Goal: Transaction & Acquisition: Register for event/course

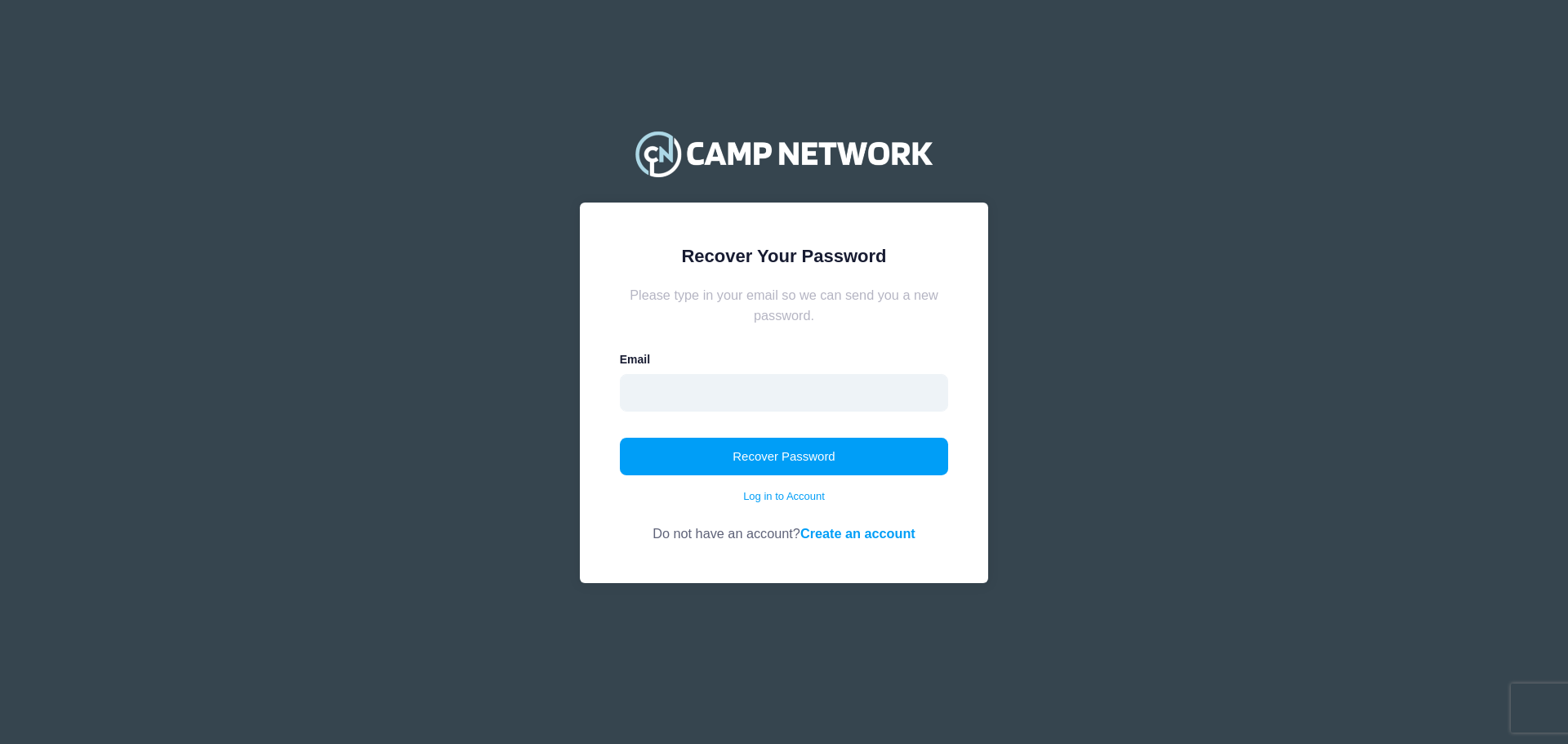
click at [736, 396] on input "email" at bounding box center [784, 393] width 329 height 38
type input "[EMAIL_ADDRESS][DOMAIN_NAME]"
click at [982, 540] on div "Recover Your Password Please type in your email so we can send you a new passwo…" at bounding box center [783, 393] width 408 height 380
click at [867, 452] on button "Recover Password" at bounding box center [784, 457] width 329 height 38
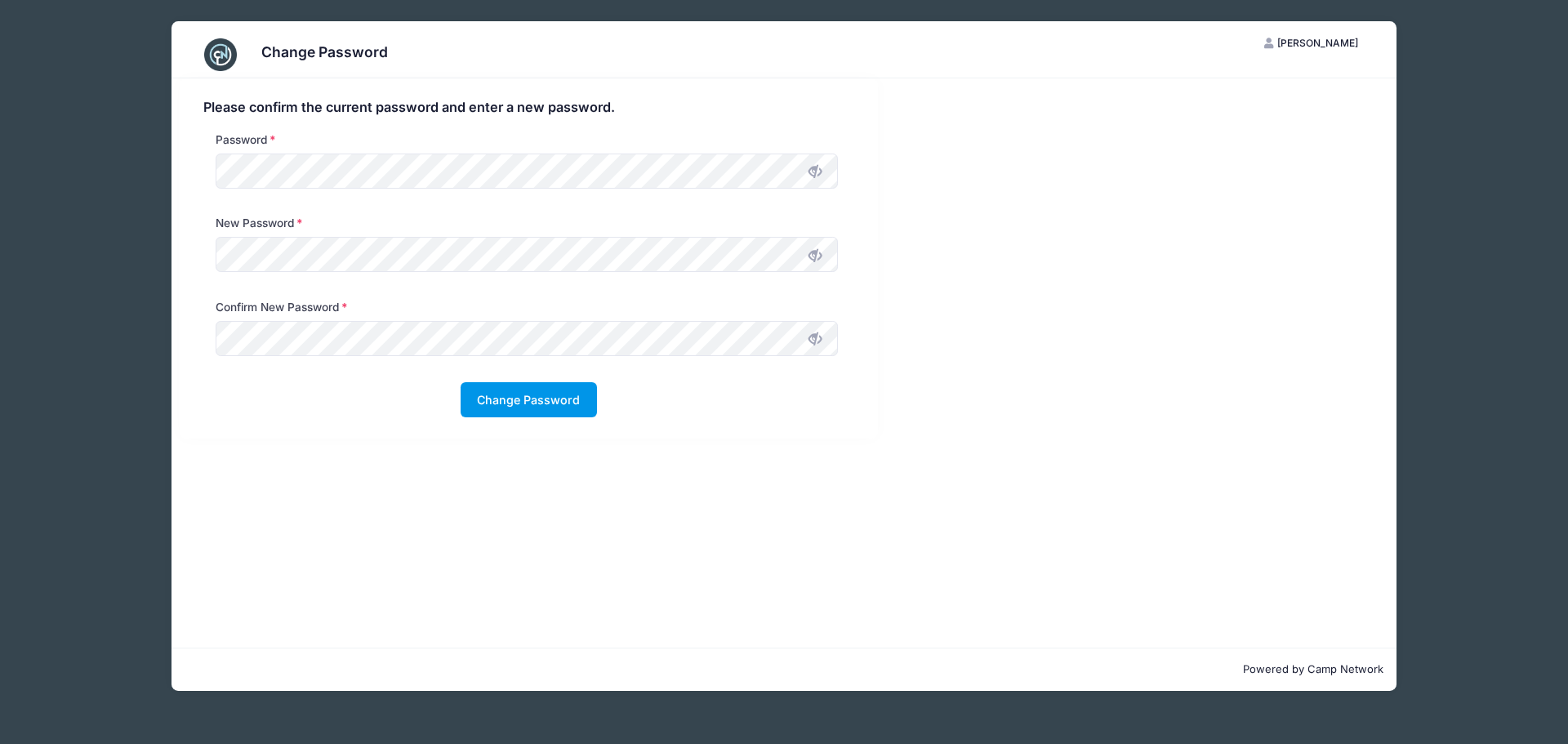
click at [501, 396] on button "Change Password" at bounding box center [528, 399] width 136 height 35
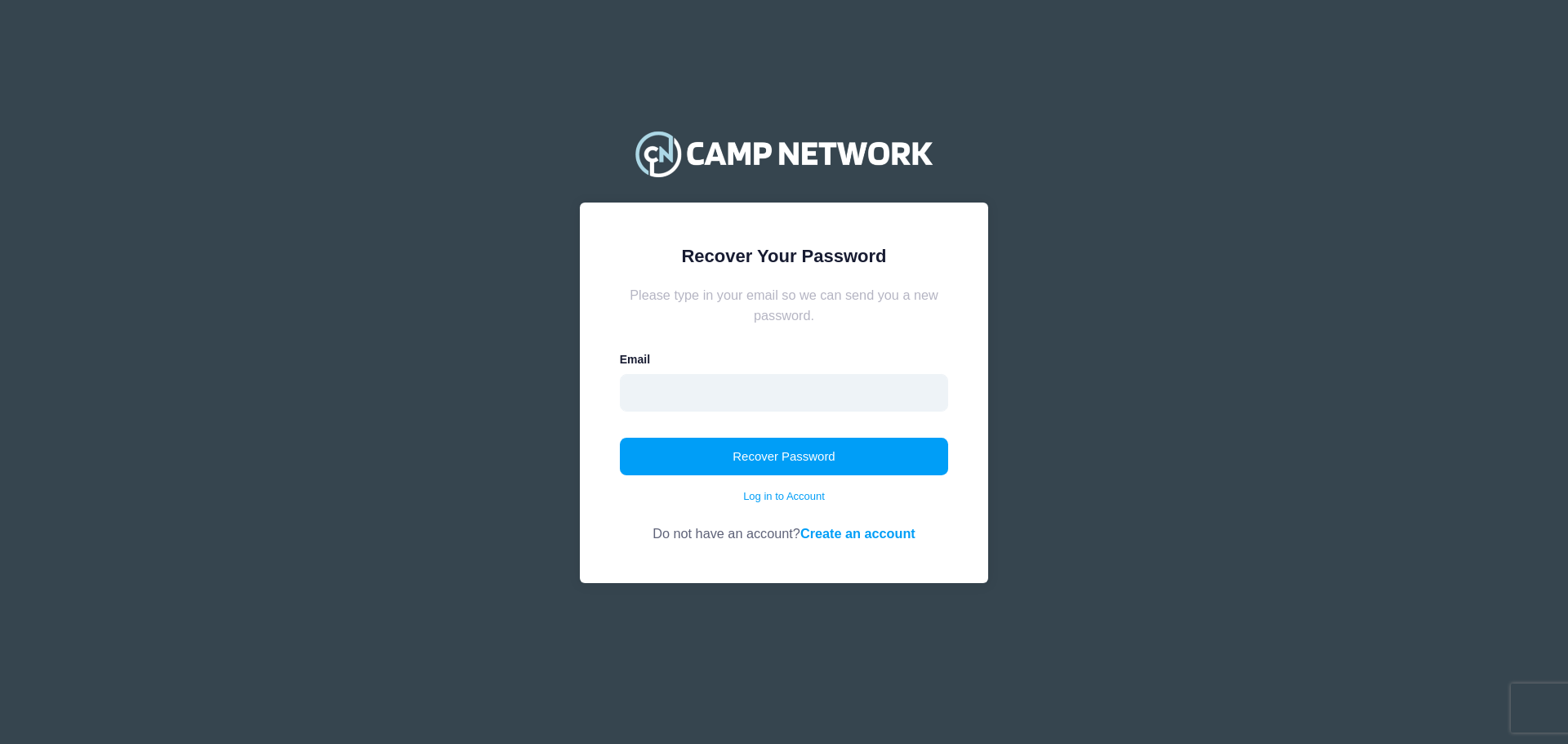
click at [890, 389] on input "email" at bounding box center [784, 393] width 329 height 38
type input "paulsdimick@gmail.com"
click at [1069, 489] on div "Recover Your Password Please type in your email so we can send you a new passwo…" at bounding box center [784, 372] width 1568 height 744
click at [857, 458] on button "Recover Password" at bounding box center [784, 457] width 329 height 38
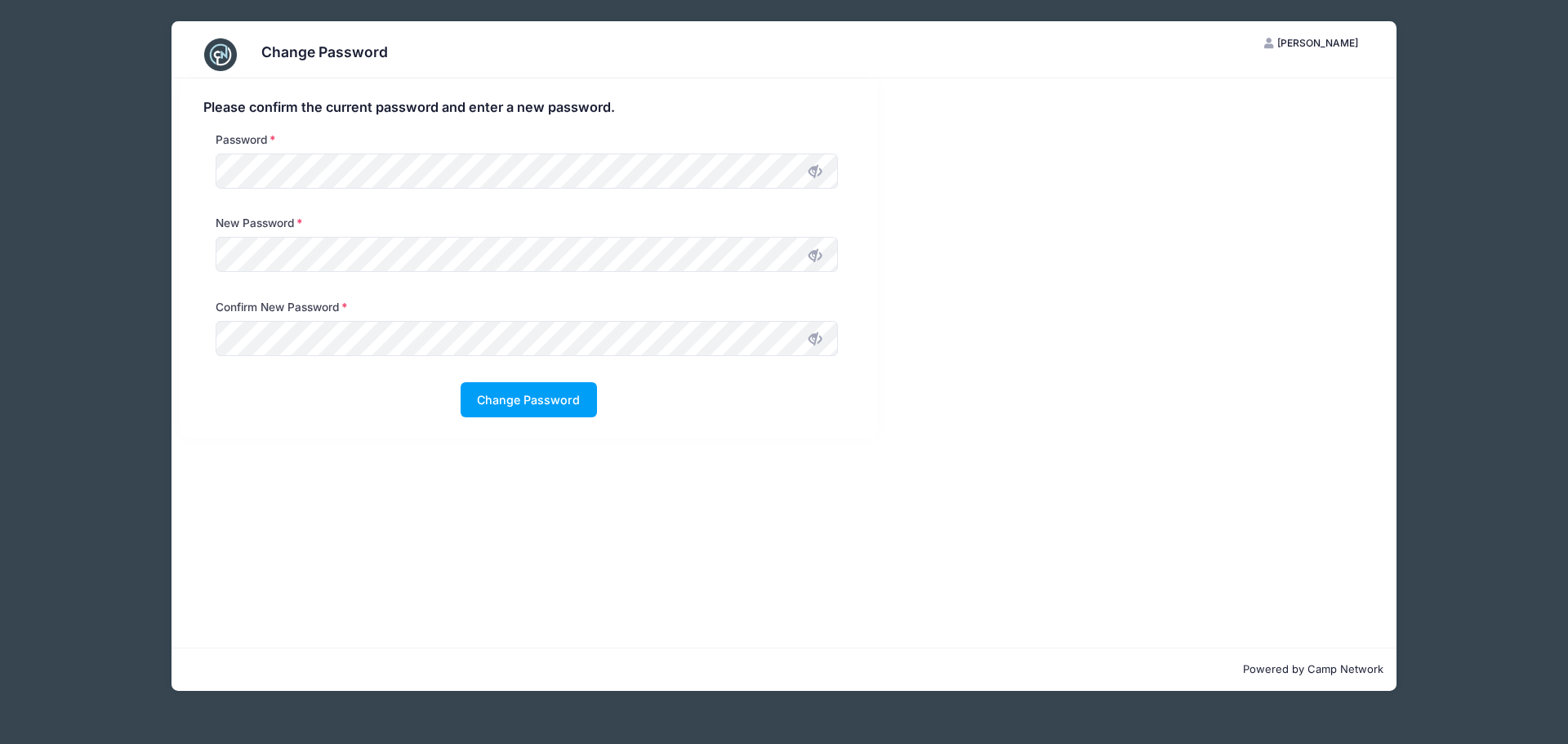
click at [986, 204] on div "Please confirm the current password and enter a new password. Password New Pass…" at bounding box center [783, 259] width 1225 height 360
click at [675, 387] on div "Change Password" at bounding box center [529, 399] width 651 height 35
click at [537, 404] on button "Change Password" at bounding box center [528, 399] width 136 height 35
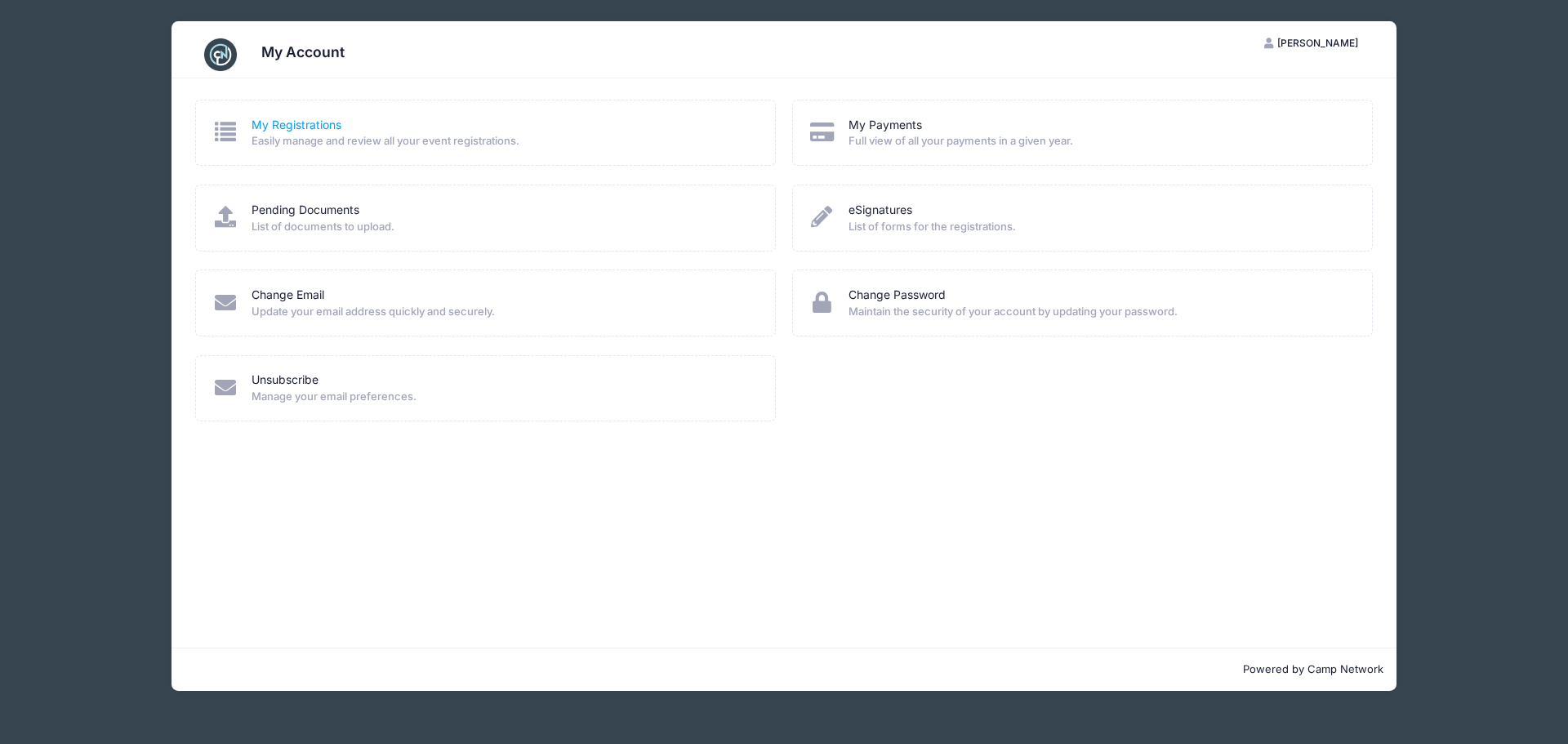
click at [287, 127] on link "My Registrations" at bounding box center [296, 125] width 90 height 17
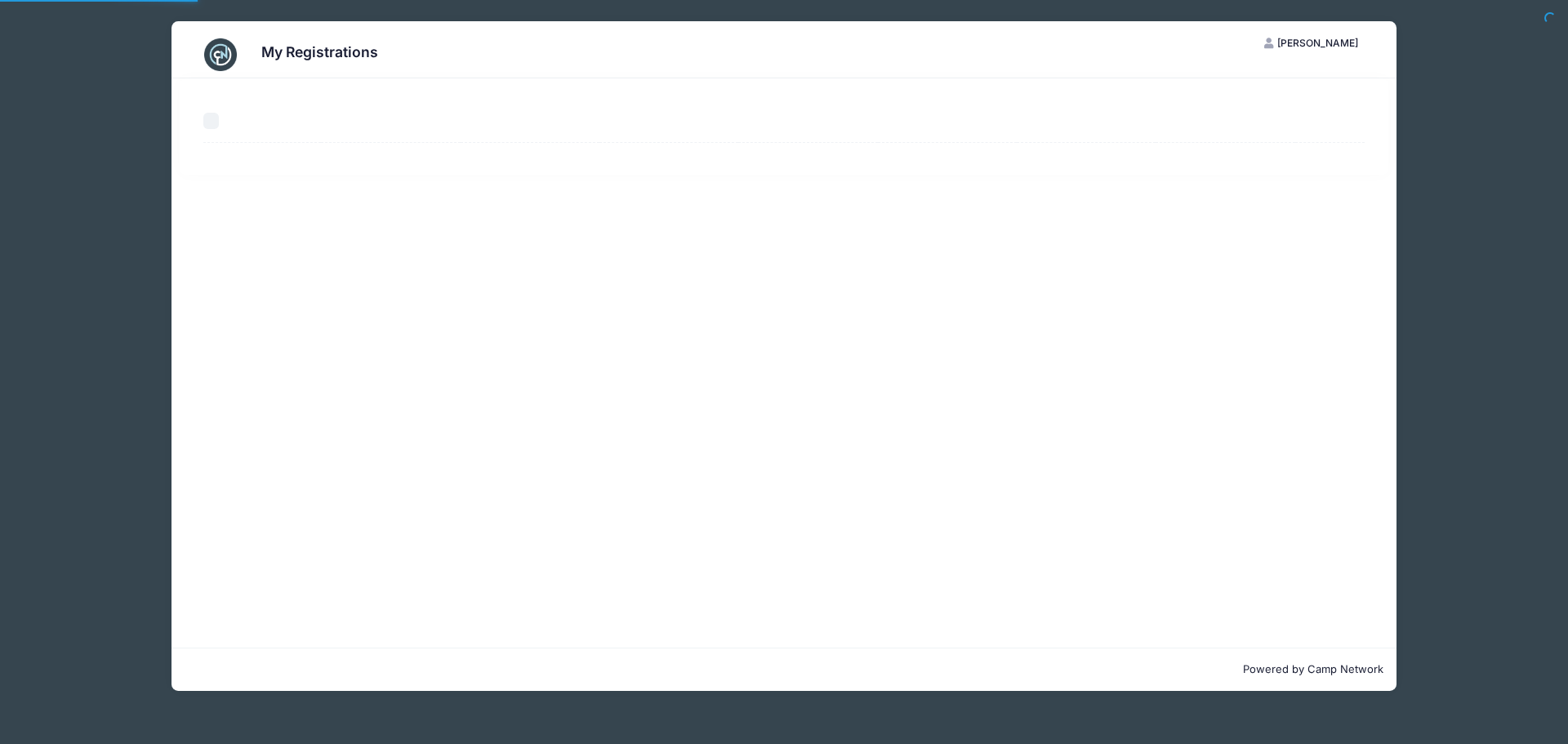
select select "50"
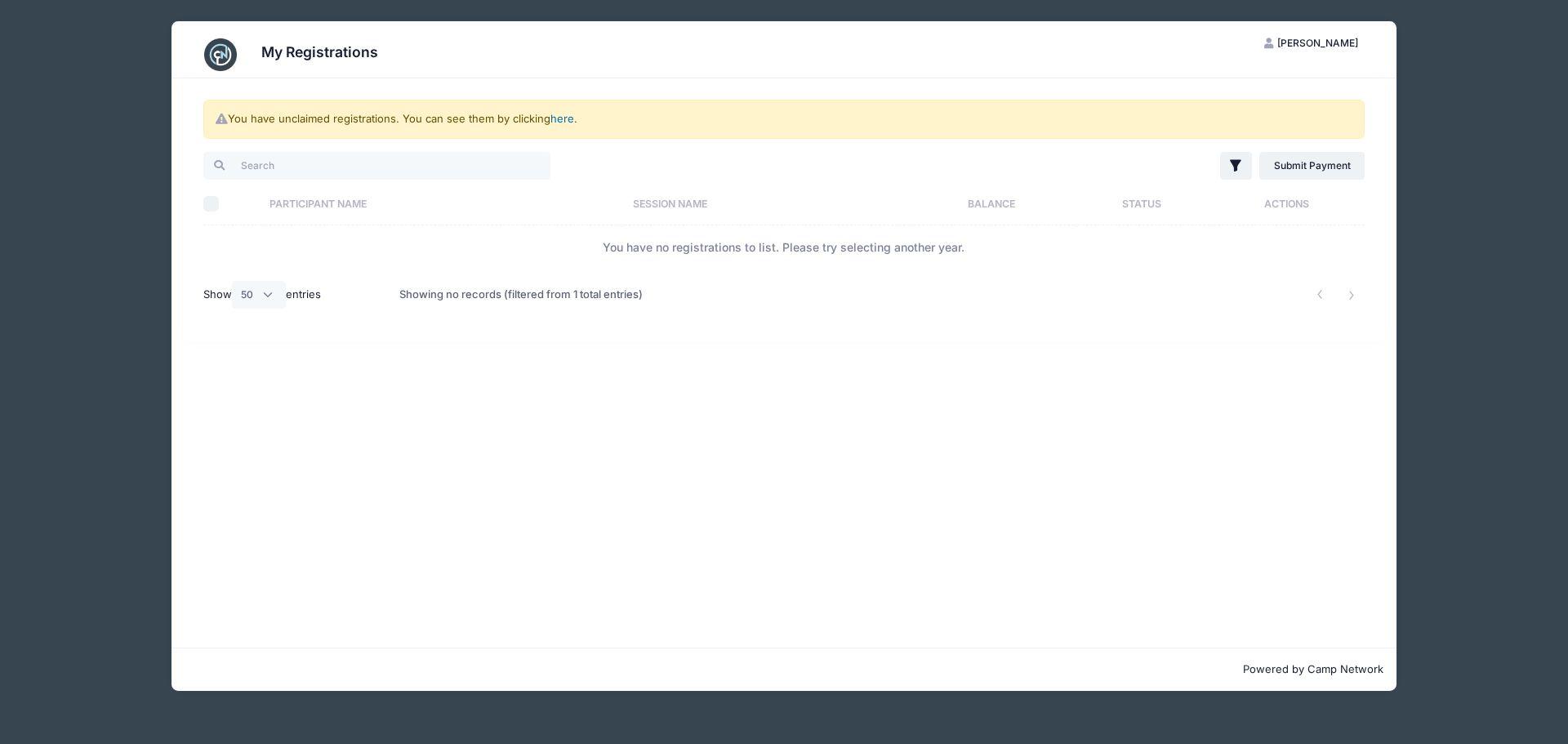
click at [568, 118] on link "here" at bounding box center [562, 118] width 23 height 14
click at [567, 115] on link "here" at bounding box center [562, 118] width 23 height 14
click at [557, 118] on link "here" at bounding box center [562, 118] width 23 height 14
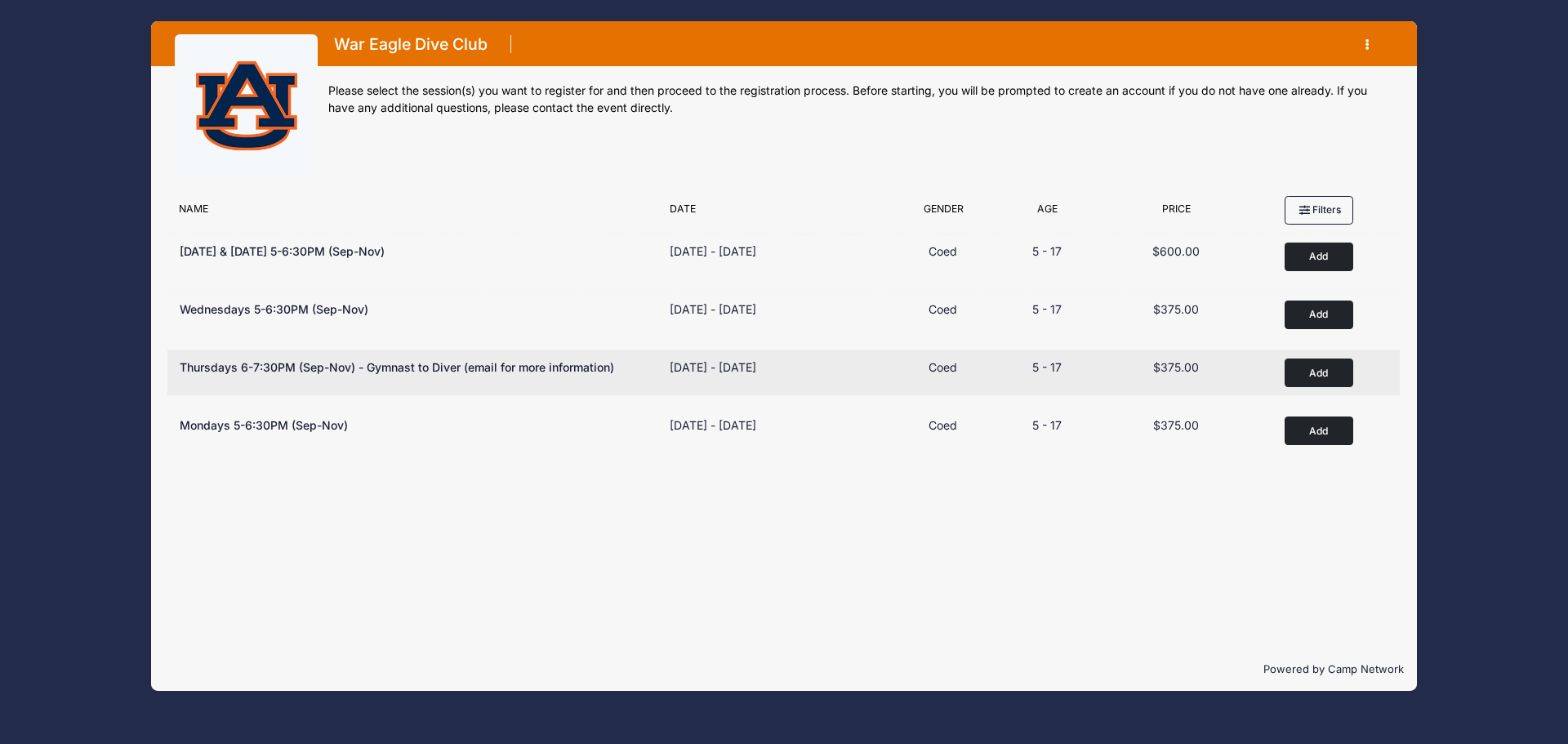
click at [1334, 377] on button "Add to Cart" at bounding box center [1319, 373] width 68 height 29
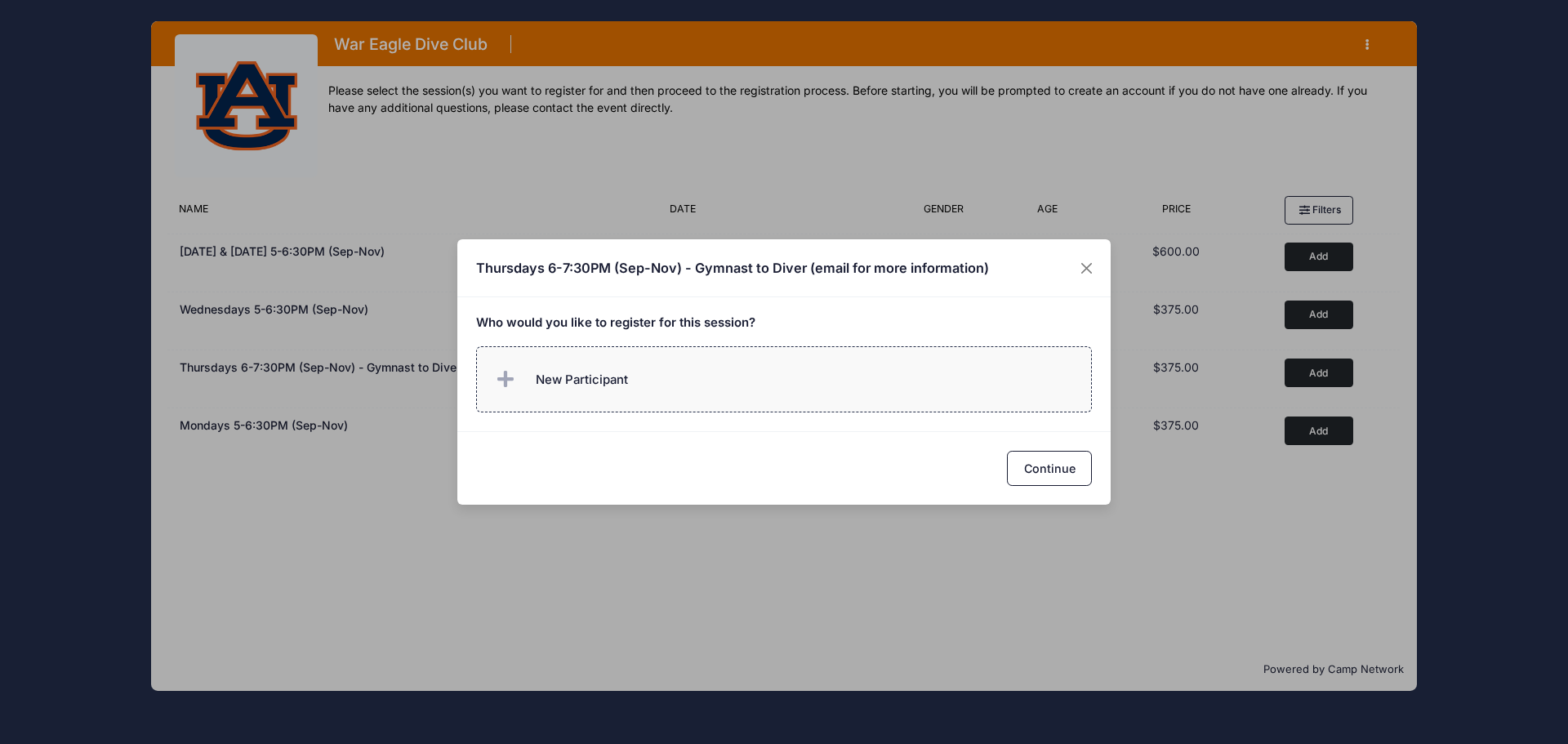
click at [693, 365] on label "New Participant" at bounding box center [784, 378] width 616 height 66
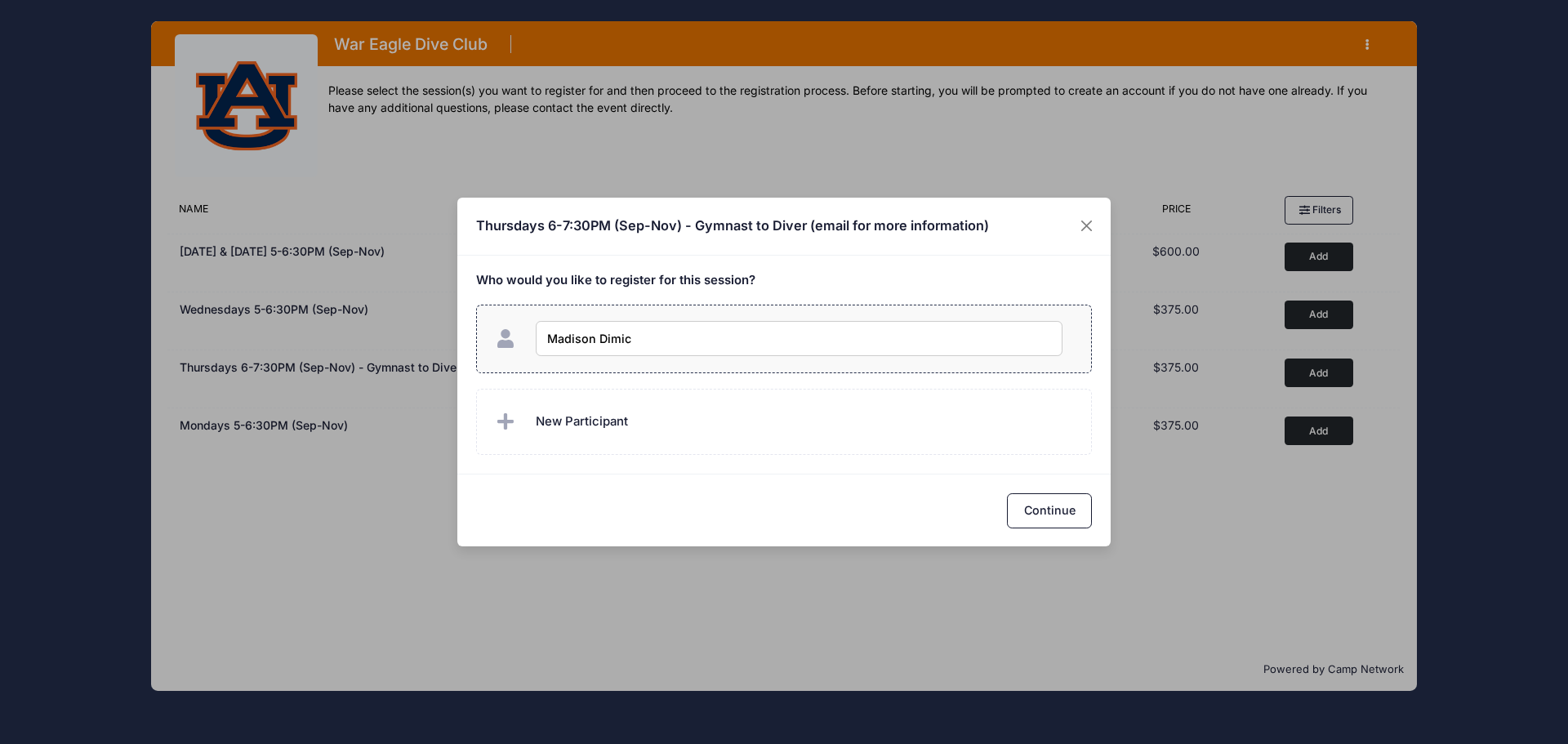
type input "Madison Dimick"
click at [1029, 508] on button "Continue" at bounding box center [1049, 510] width 85 height 35
checkbox input "true"
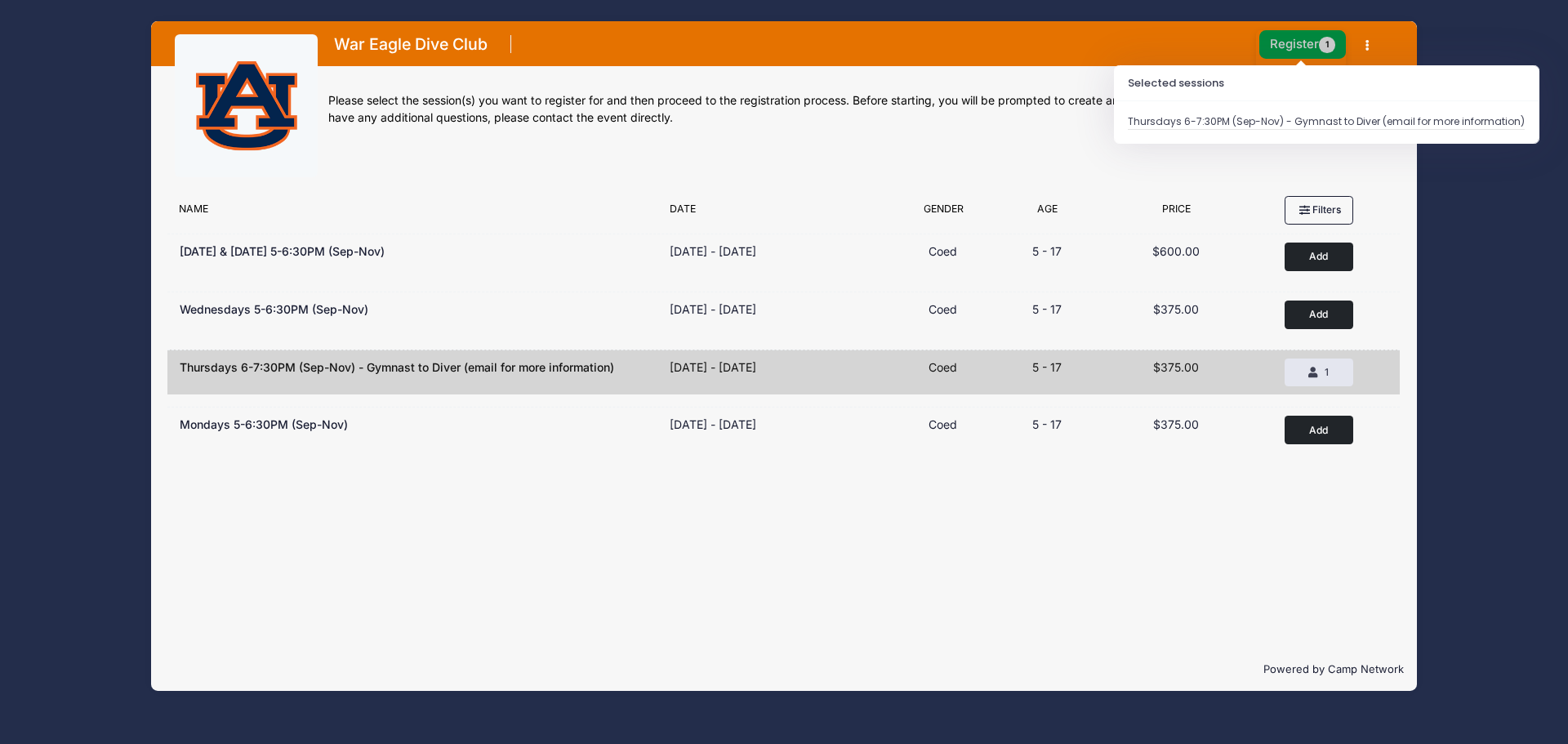
click at [1298, 42] on button "Register 1" at bounding box center [1302, 45] width 87 height 29
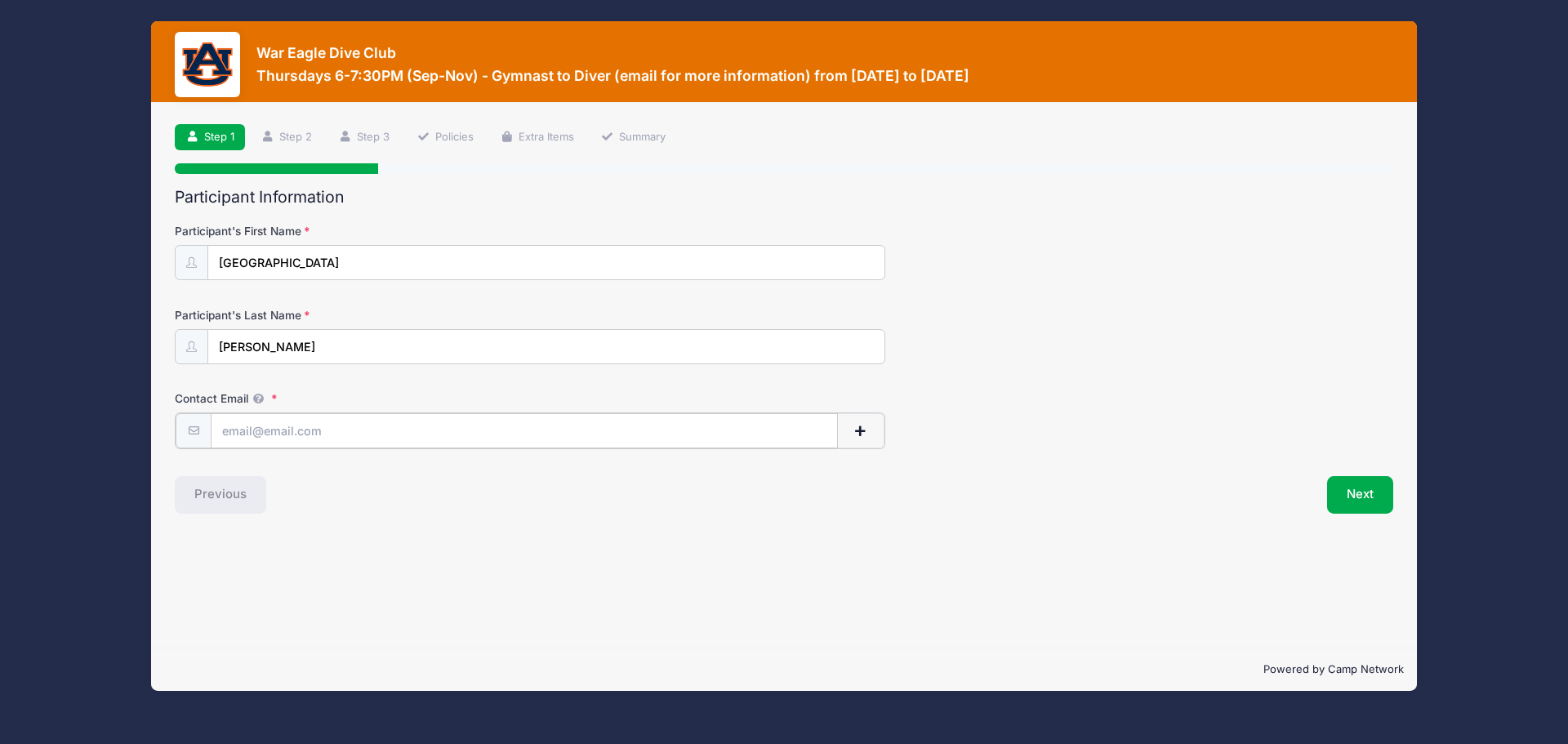
click at [418, 431] on input "Contact Email" at bounding box center [524, 431] width 627 height 35
type input "[EMAIL_ADDRESS][DOMAIN_NAME]"
click at [1372, 493] on button "Next" at bounding box center [1360, 494] width 66 height 38
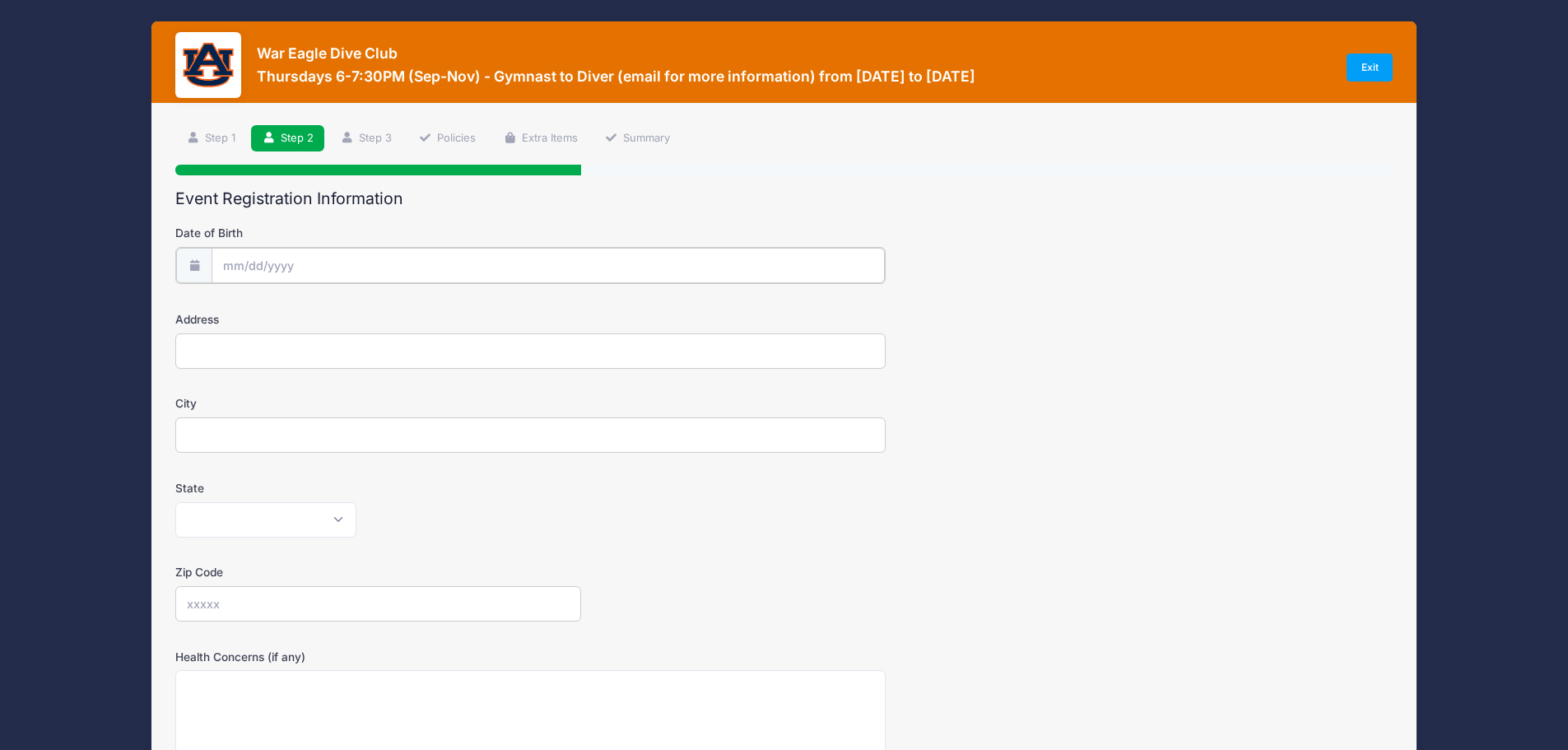
click at [315, 264] on input "Date of Birth" at bounding box center [548, 265] width 673 height 35
click at [234, 262] on input "Date of Birth" at bounding box center [548, 265] width 673 height 35
click at [290, 302] on select "January February March April May June July August September October November De…" at bounding box center [297, 310] width 74 height 22
select select "7"
click at [261, 299] on select "January February March April May June July August September October November De…" at bounding box center [297, 310] width 74 height 22
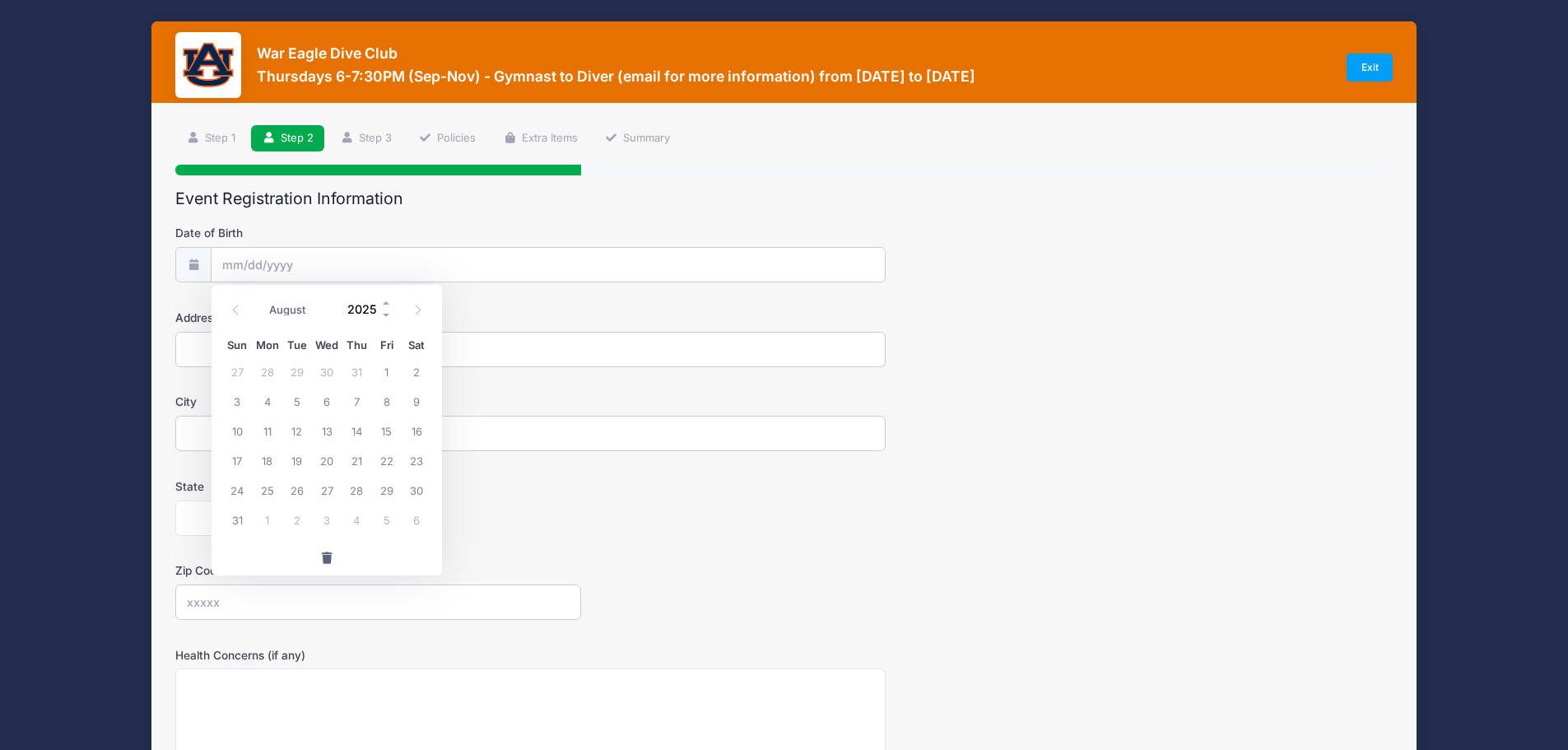
click at [362, 317] on input "2025" at bounding box center [365, 308] width 54 height 25
click at [383, 315] on span at bounding box center [387, 315] width 12 height 13
click at [383, 316] on span at bounding box center [387, 315] width 12 height 13
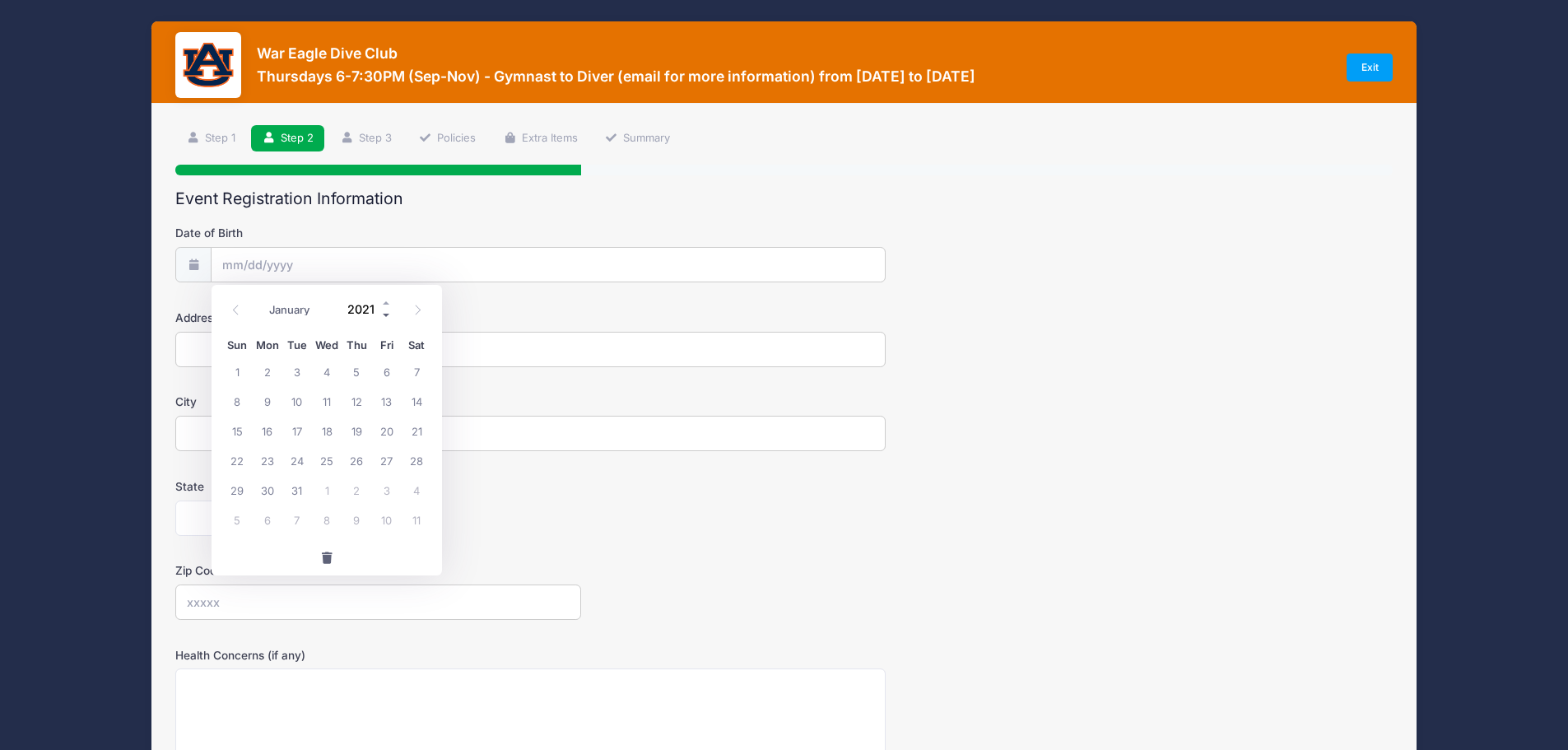
click at [383, 316] on span at bounding box center [387, 315] width 12 height 13
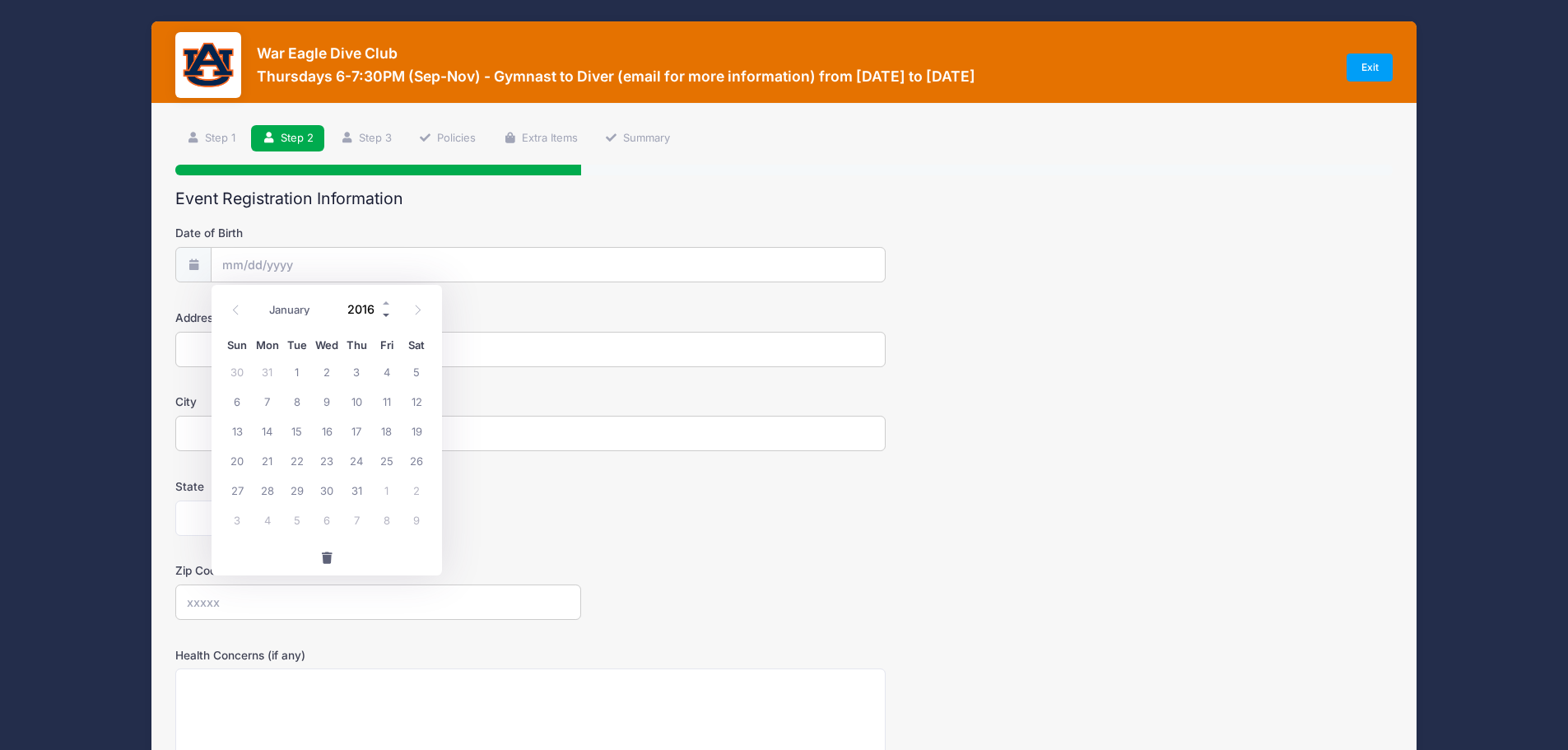
click at [383, 316] on span at bounding box center [387, 315] width 12 height 13
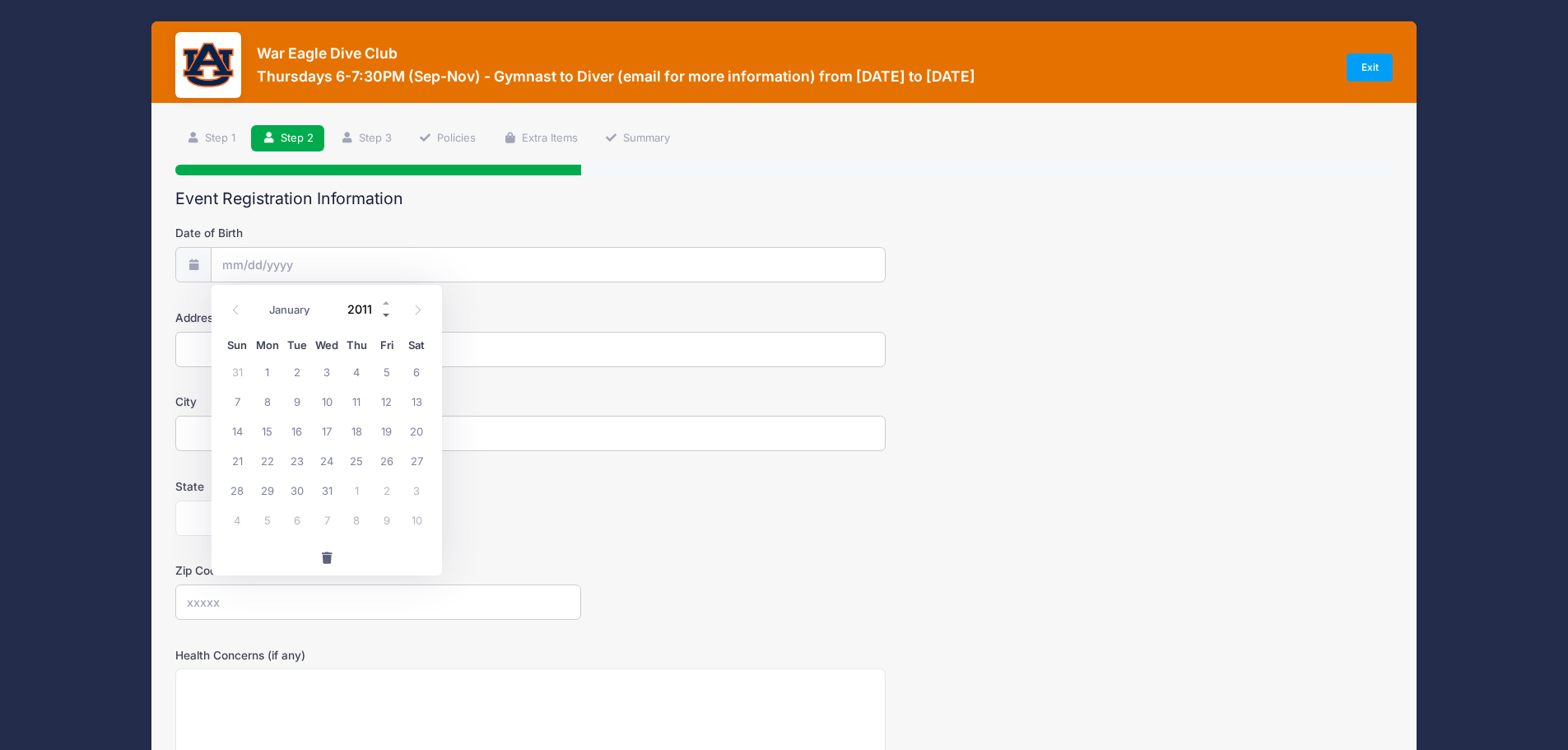
click at [383, 316] on span at bounding box center [387, 315] width 12 height 13
type input "2010"
click at [275, 460] on span "23" at bounding box center [267, 459] width 30 height 30
type input "08/23/2010"
click at [303, 349] on input "Address" at bounding box center [531, 349] width 710 height 35
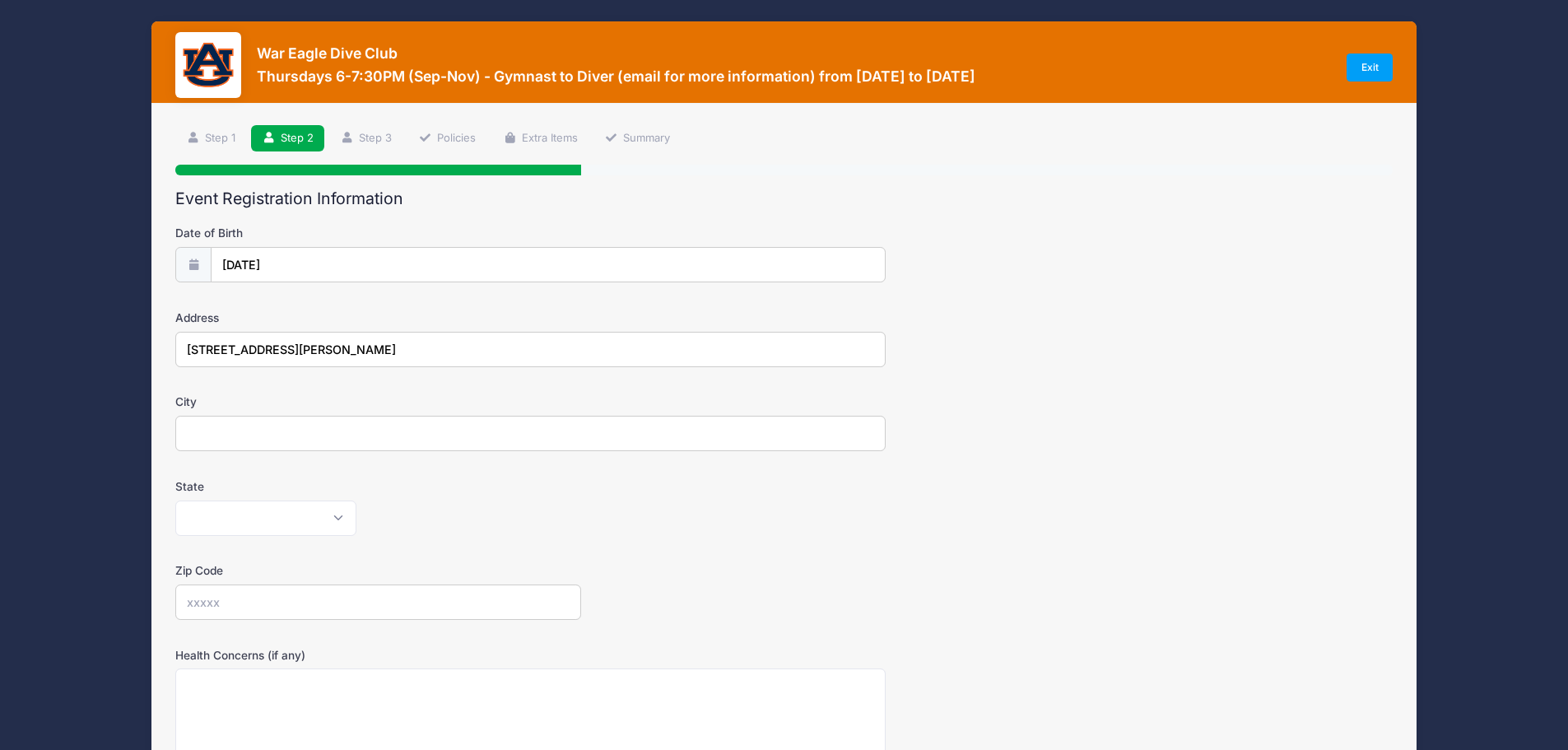
type input "2735 Bud Black Rd"
type input "Auburn"
select select "AL"
type input "36879"
click at [724, 494] on div "State Alabama Alaska American Samoa Arizona Arkansas Armed Forces Africa Armed …" at bounding box center [784, 507] width 1217 height 57
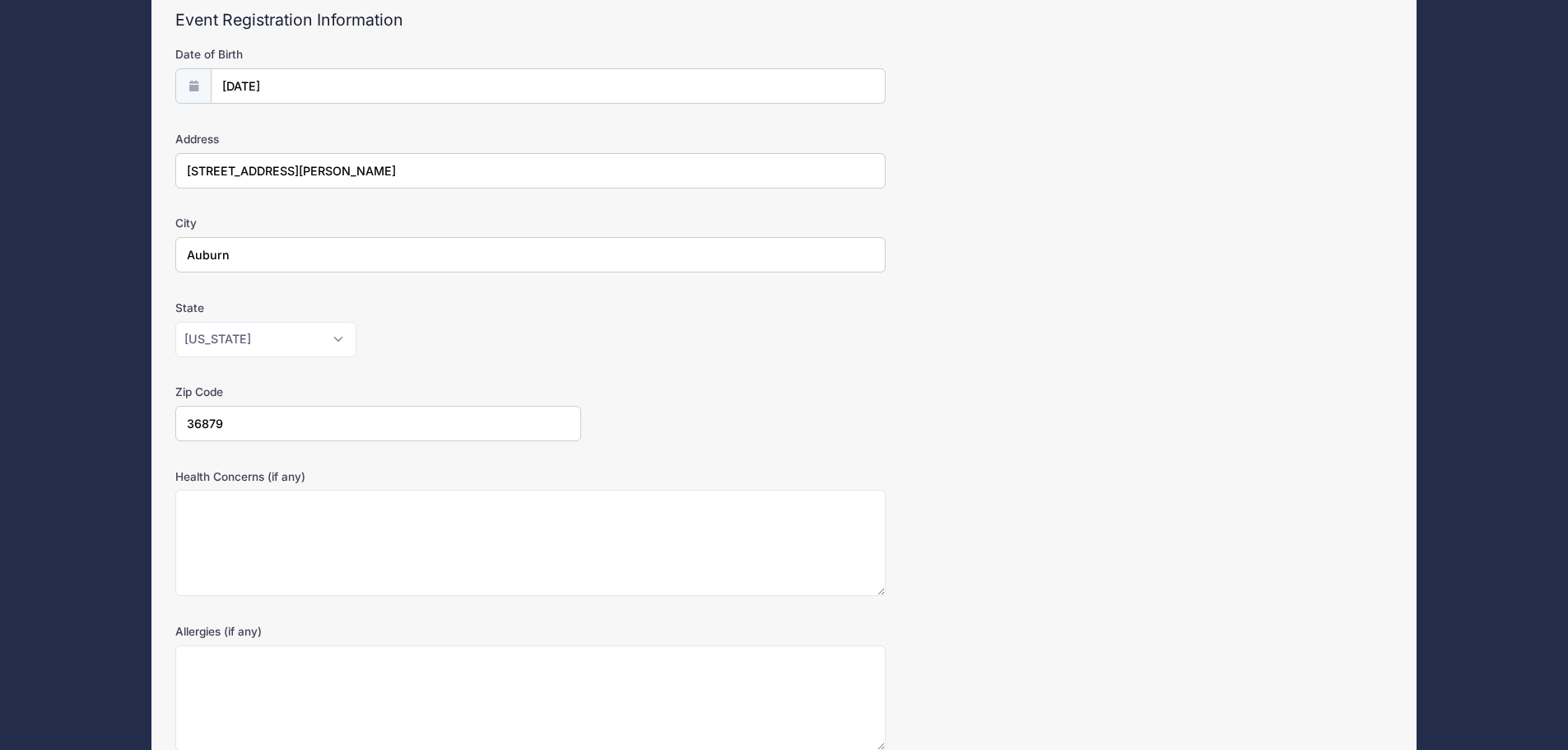
scroll to position [164, 0]
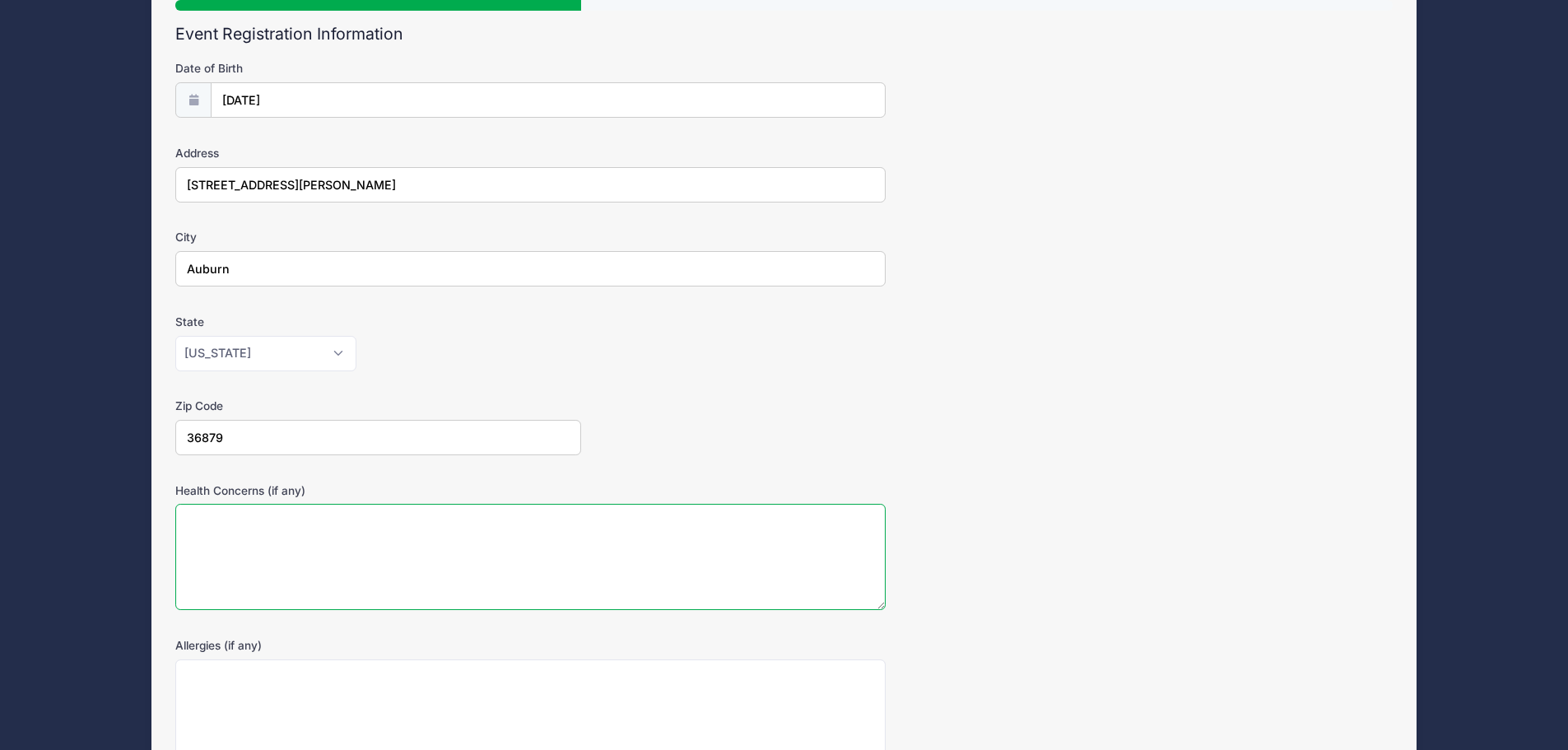
click at [720, 548] on textarea "Health Concerns (if any)" at bounding box center [531, 557] width 710 height 106
paste textarea "spondylolisthesis"
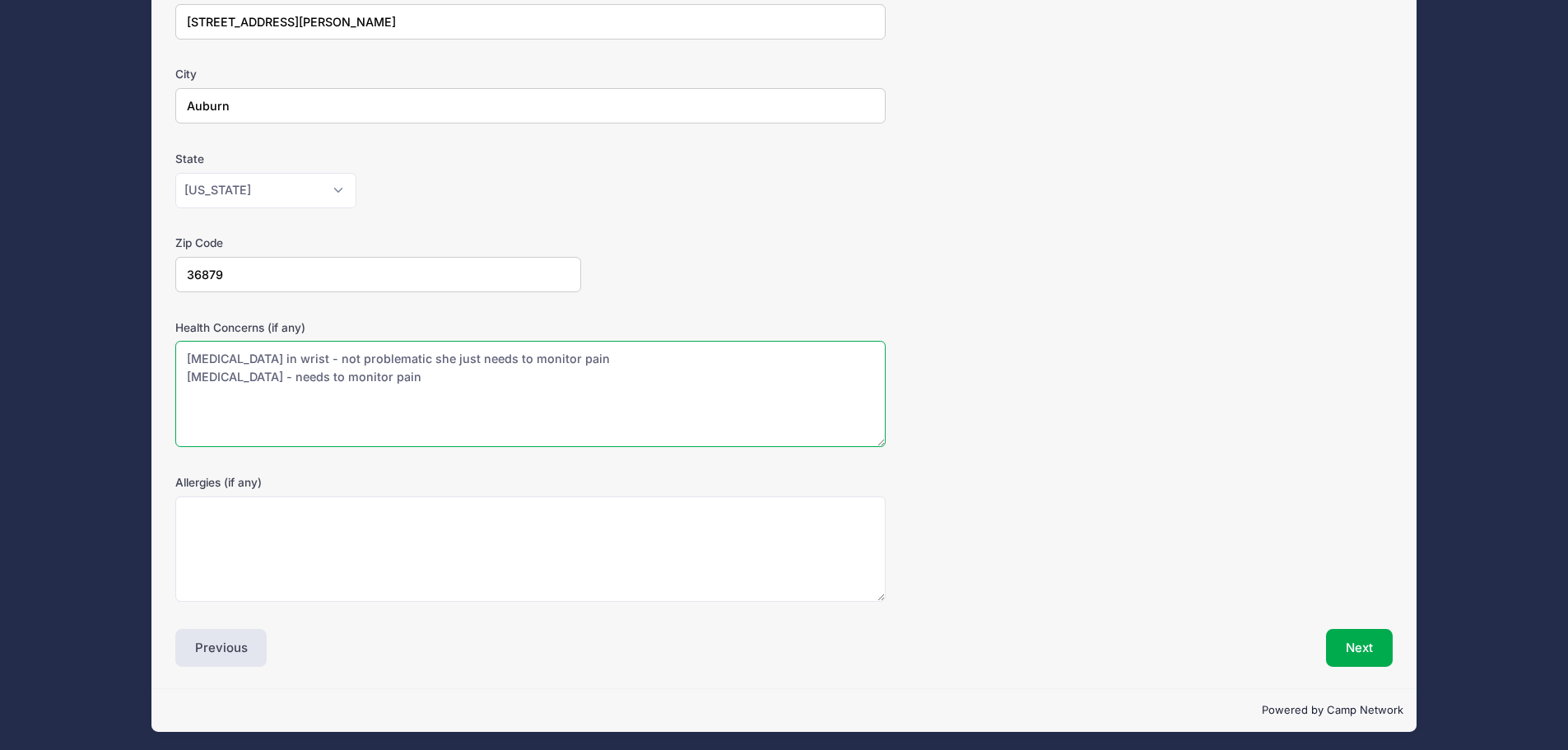
scroll to position [330, 0]
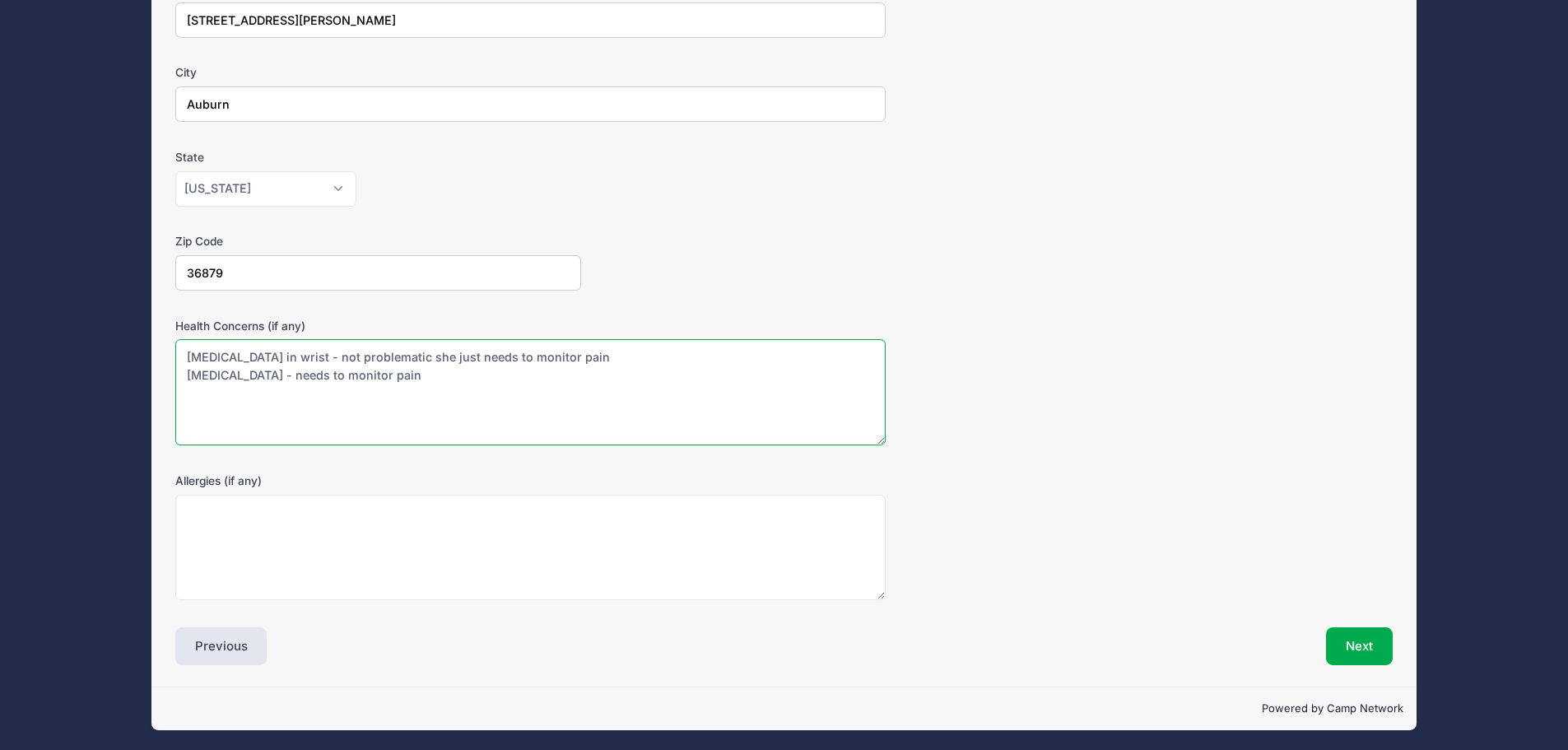
type textarea "cyst in wrist - not problematic she just needs to monitor pain spondylolisthesi…"
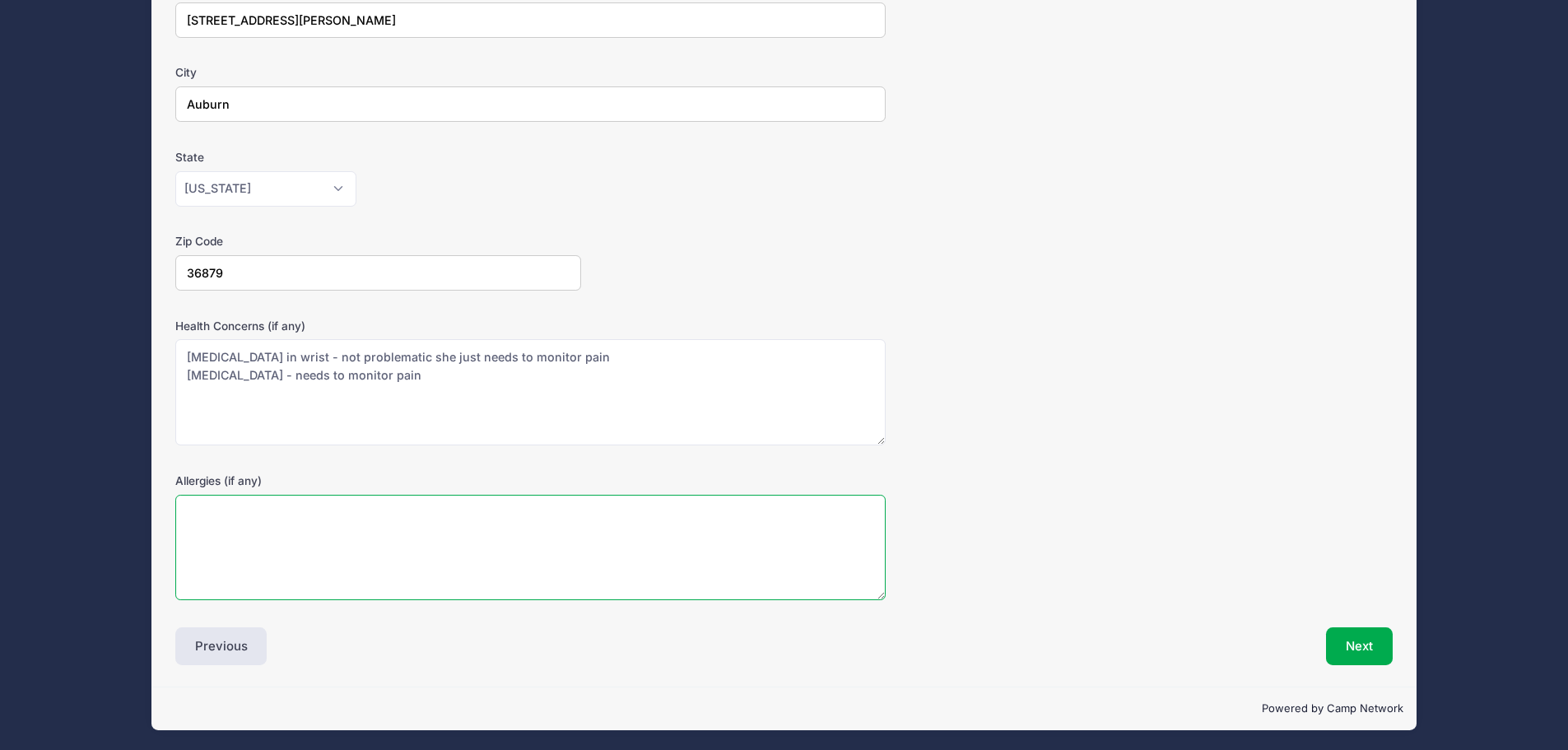
click at [303, 561] on textarea "Allergies (if any)" at bounding box center [531, 548] width 710 height 106
type textarea "none"
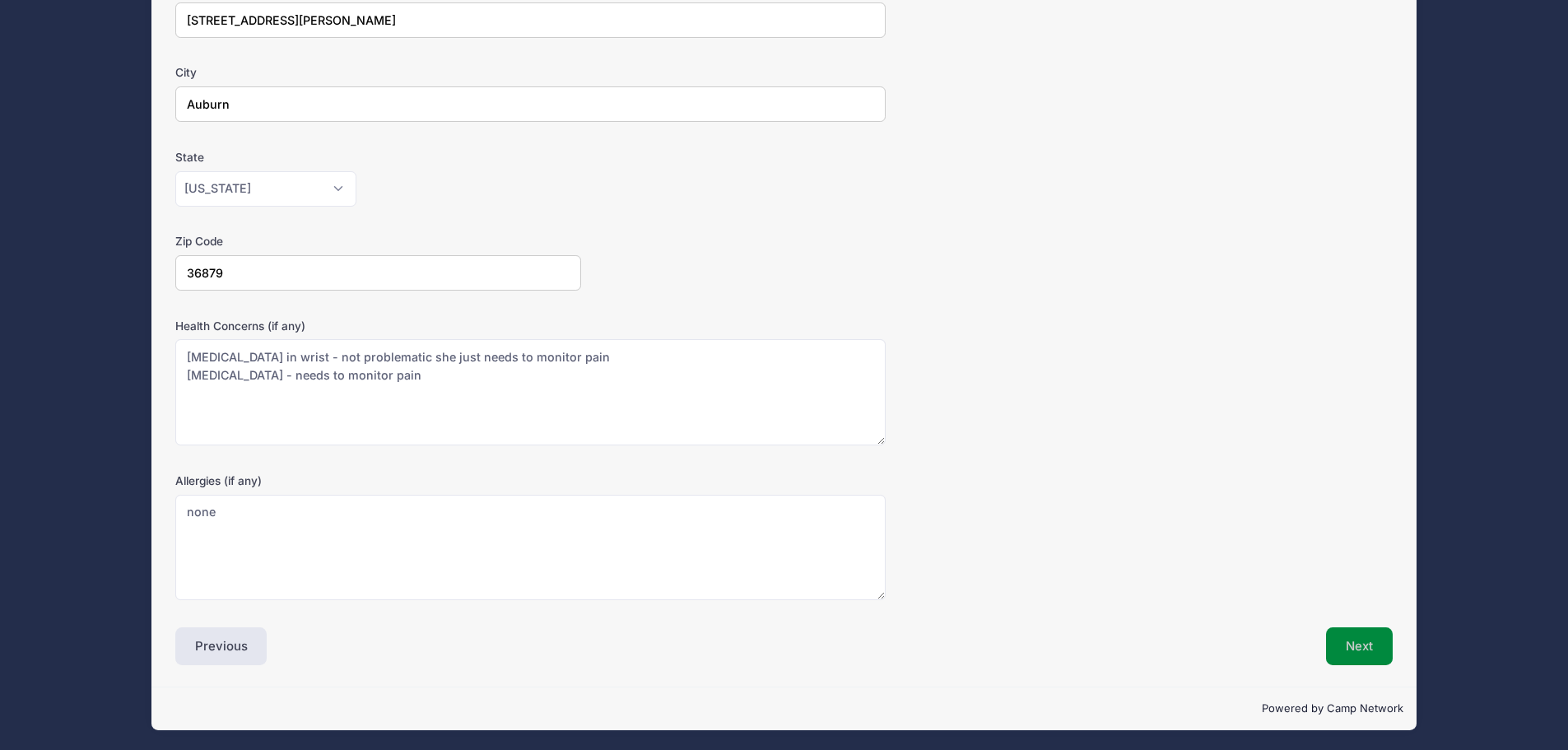
click at [1374, 649] on button "Next" at bounding box center [1359, 646] width 66 height 38
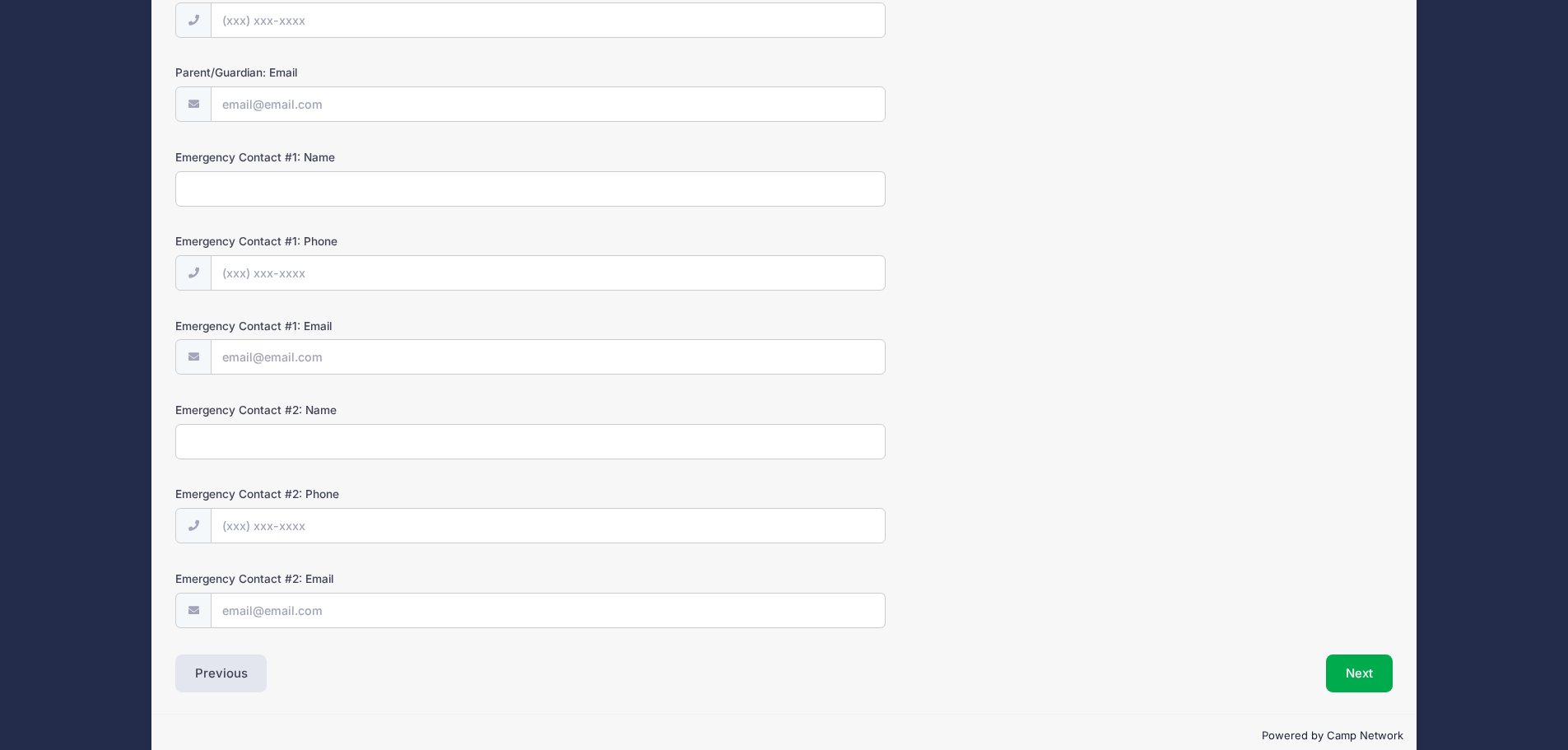
scroll to position [0, 0]
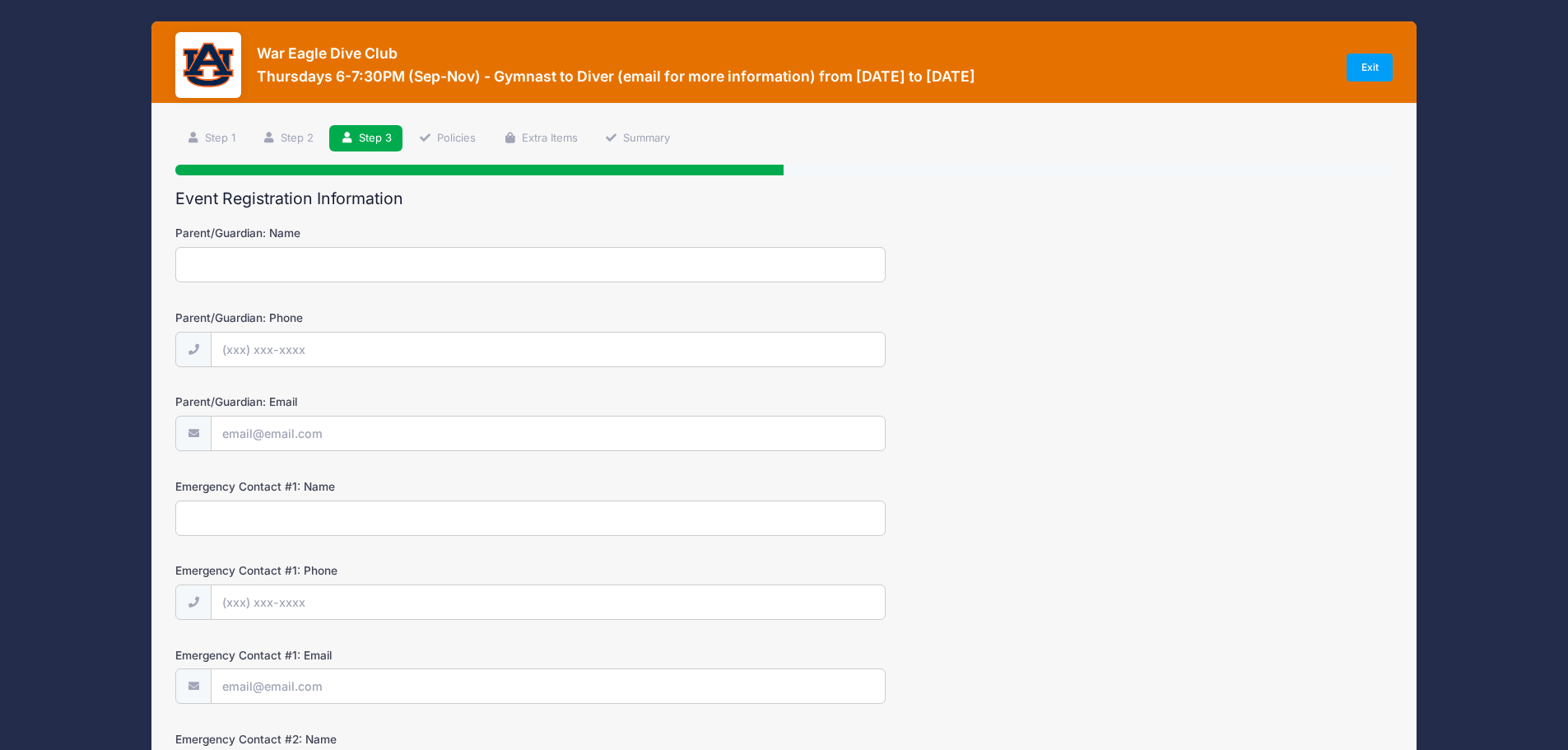
click at [285, 252] on input "Parent/Guardian: Name" at bounding box center [531, 264] width 710 height 35
type input "Paul Dimick"
type input "(267) 218-3600"
type input "[EMAIL_ADDRESS][DOMAIN_NAME]"
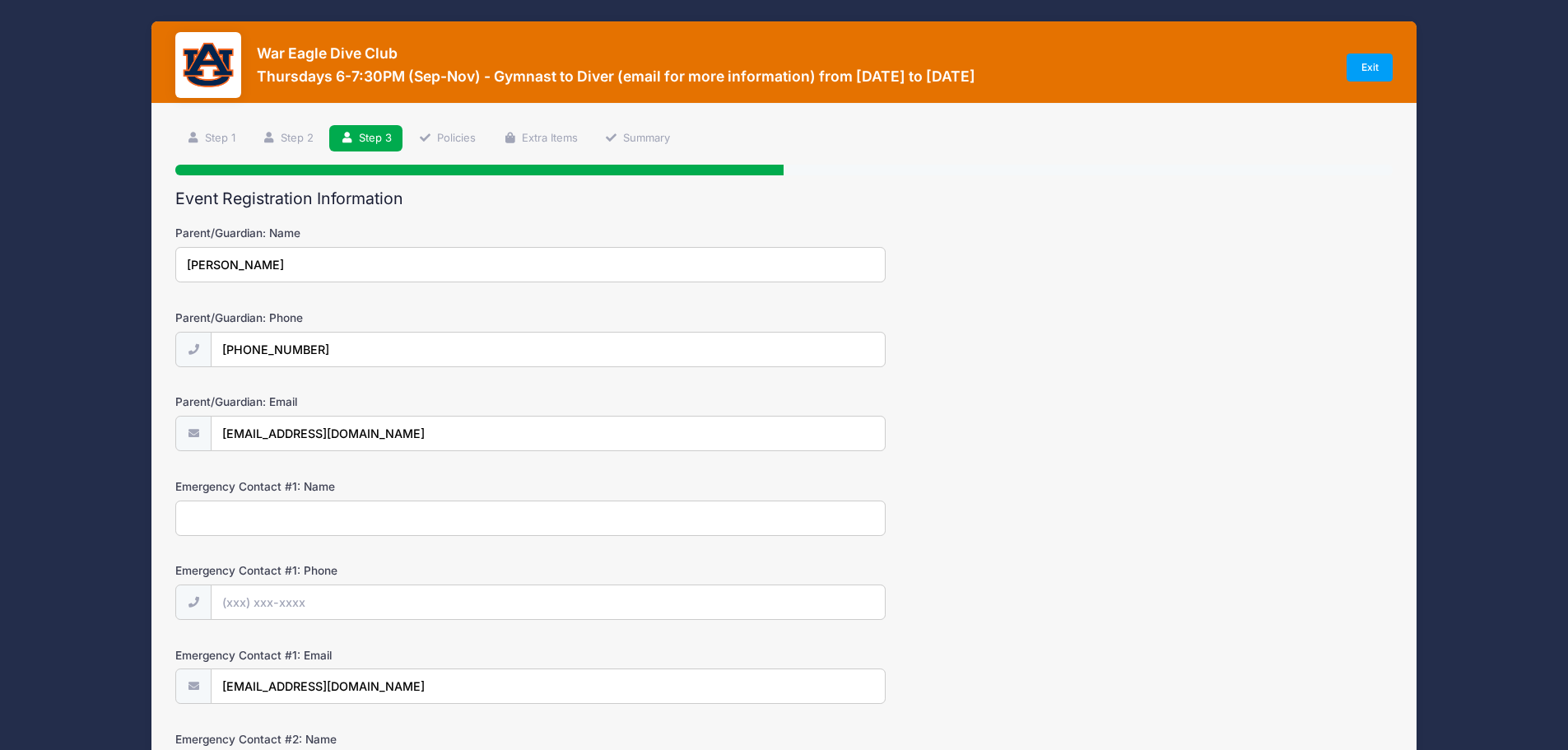
click at [303, 504] on input "Emergency Contact #1: Name" at bounding box center [531, 518] width 710 height 35
type input "Paul Dimick"
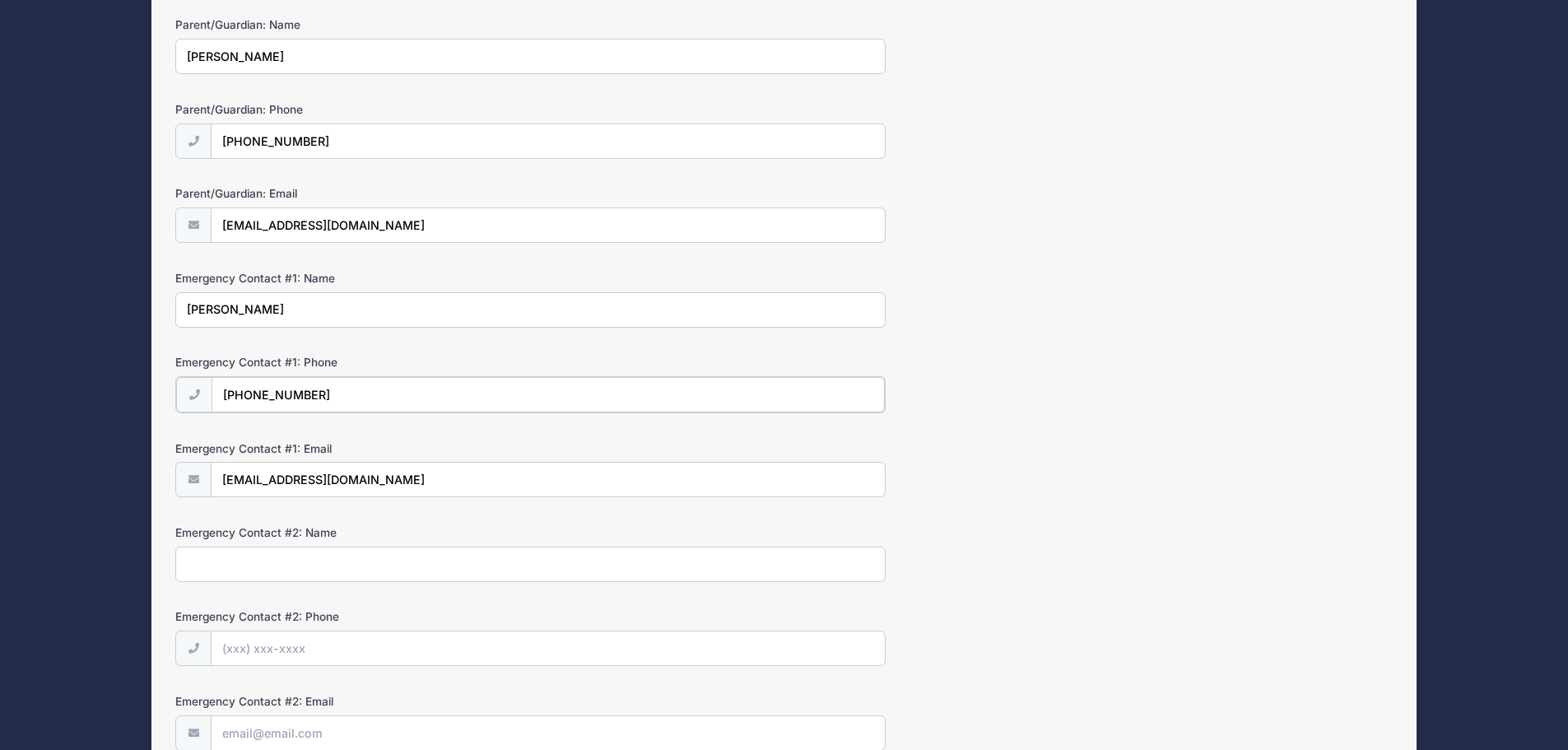
scroll to position [247, 0]
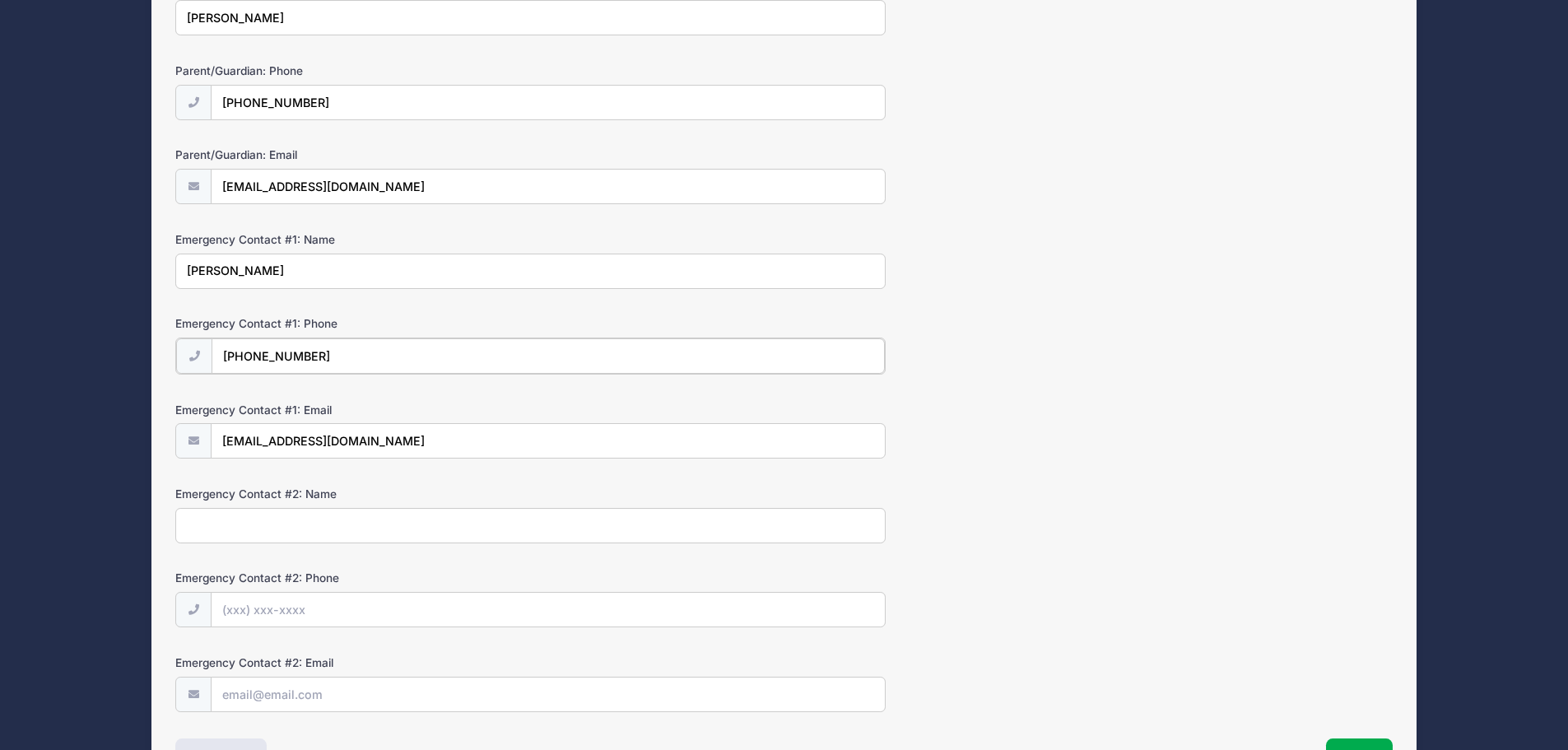
type input "(267) 218-3600"
click at [357, 530] on input "Emergency Contact #2: Name" at bounding box center [531, 523] width 710 height 35
type input "t"
type input "[PERSON_NAME]"
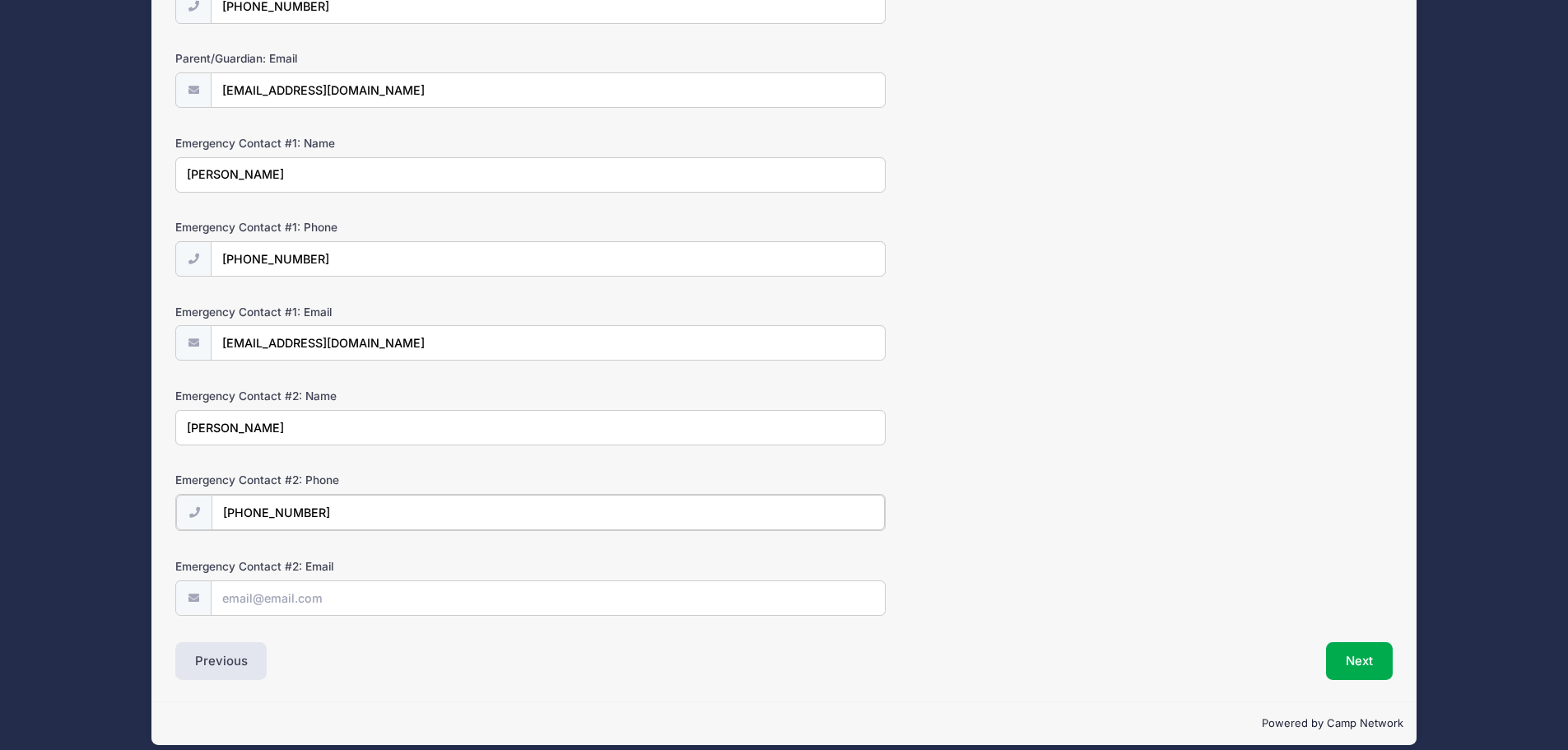
scroll to position [360, 0]
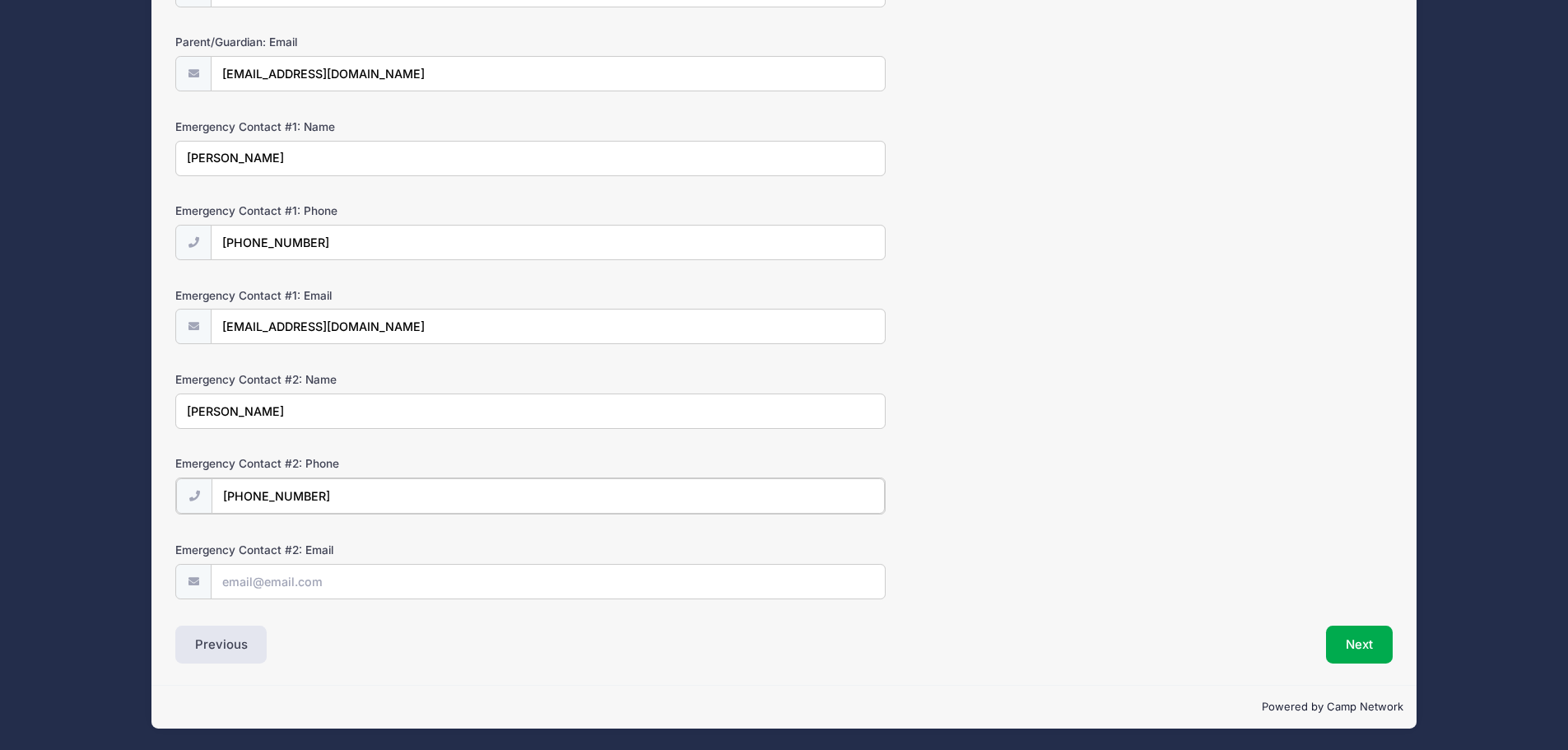
type input "[PHONE_NUMBER]"
click at [366, 581] on input "Emergency Contact #2: Email" at bounding box center [548, 580] width 673 height 35
type input "trish.dimick@gmail.com"
click at [705, 656] on div "Previous" at bounding box center [475, 645] width 617 height 38
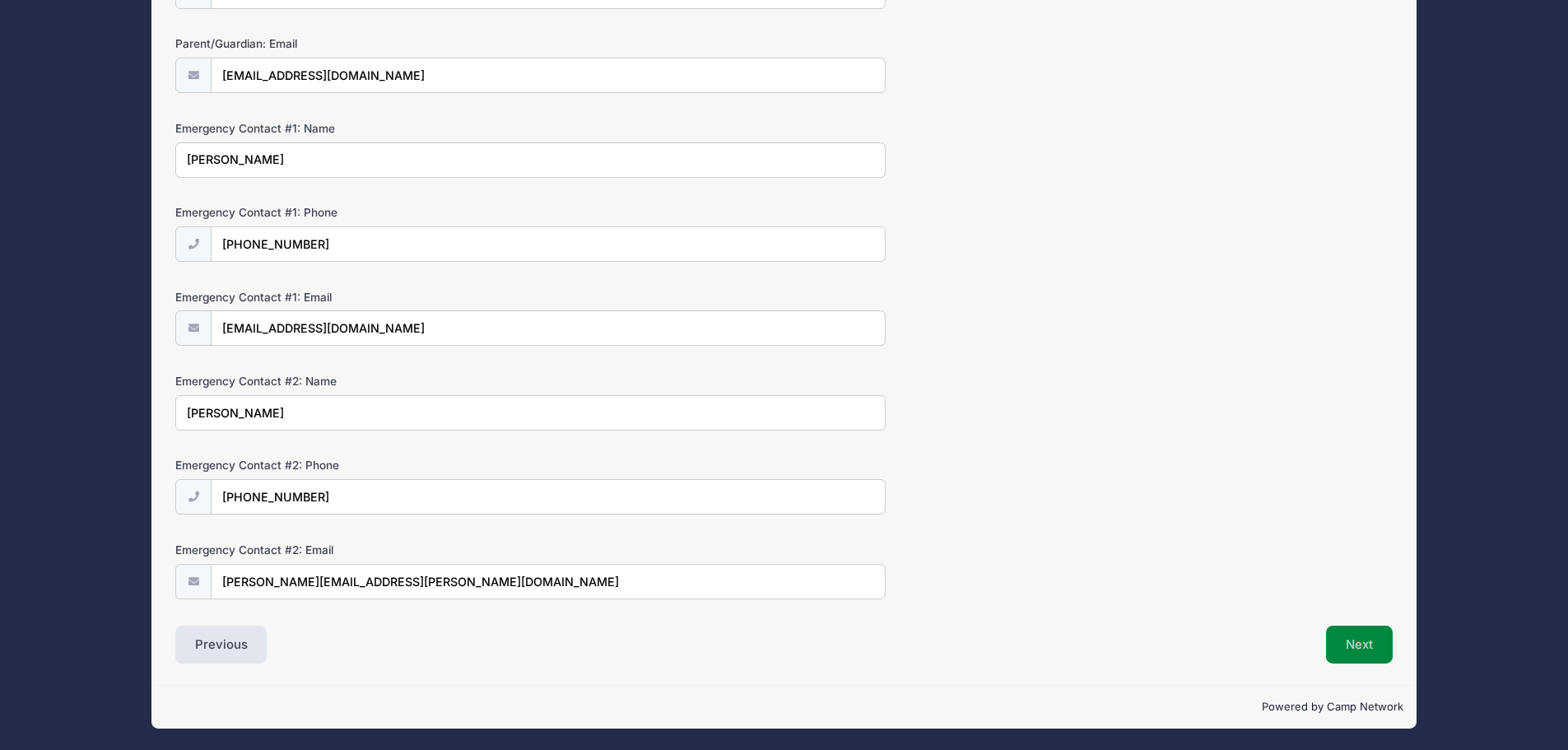
click at [1374, 650] on button "Next" at bounding box center [1359, 645] width 66 height 38
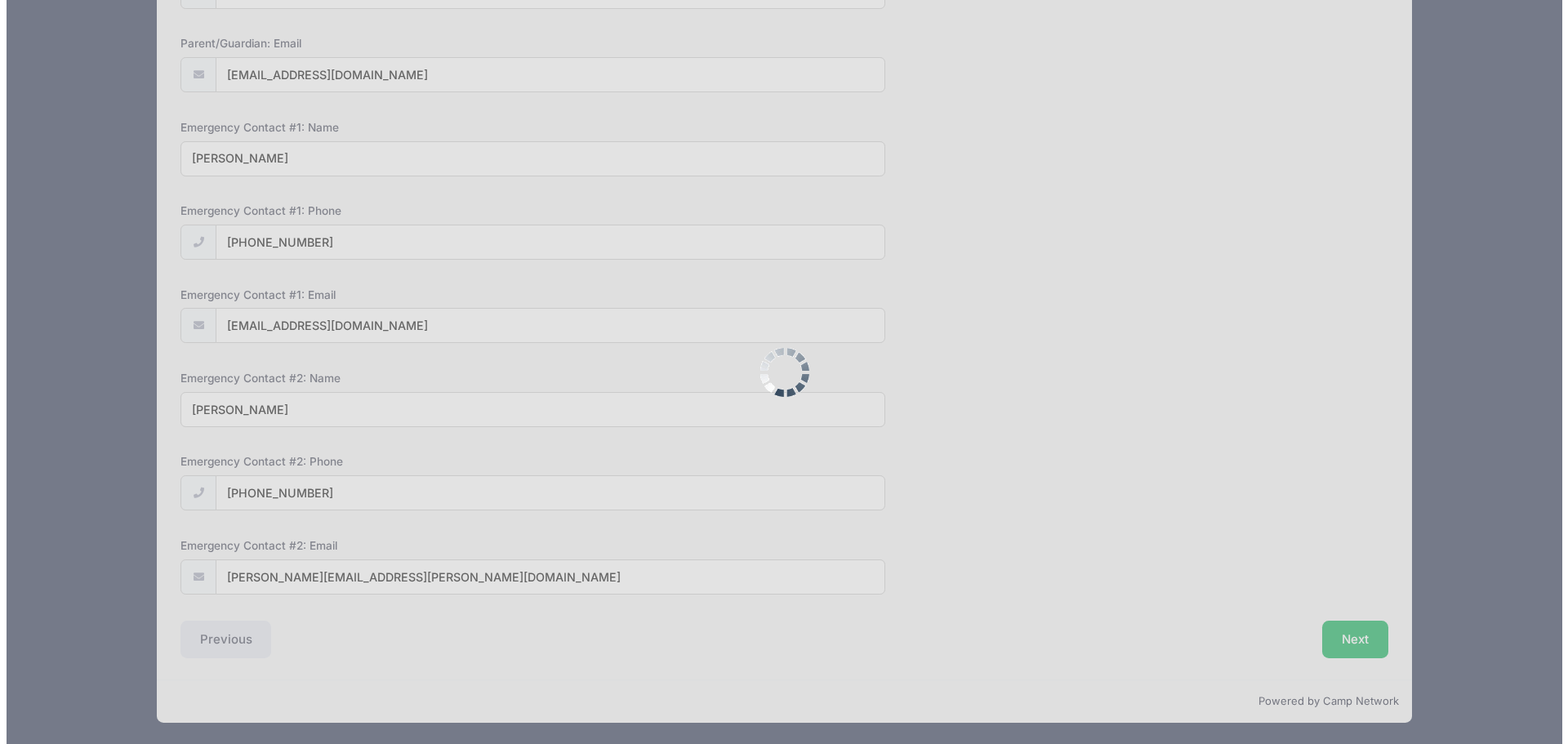
scroll to position [0, 0]
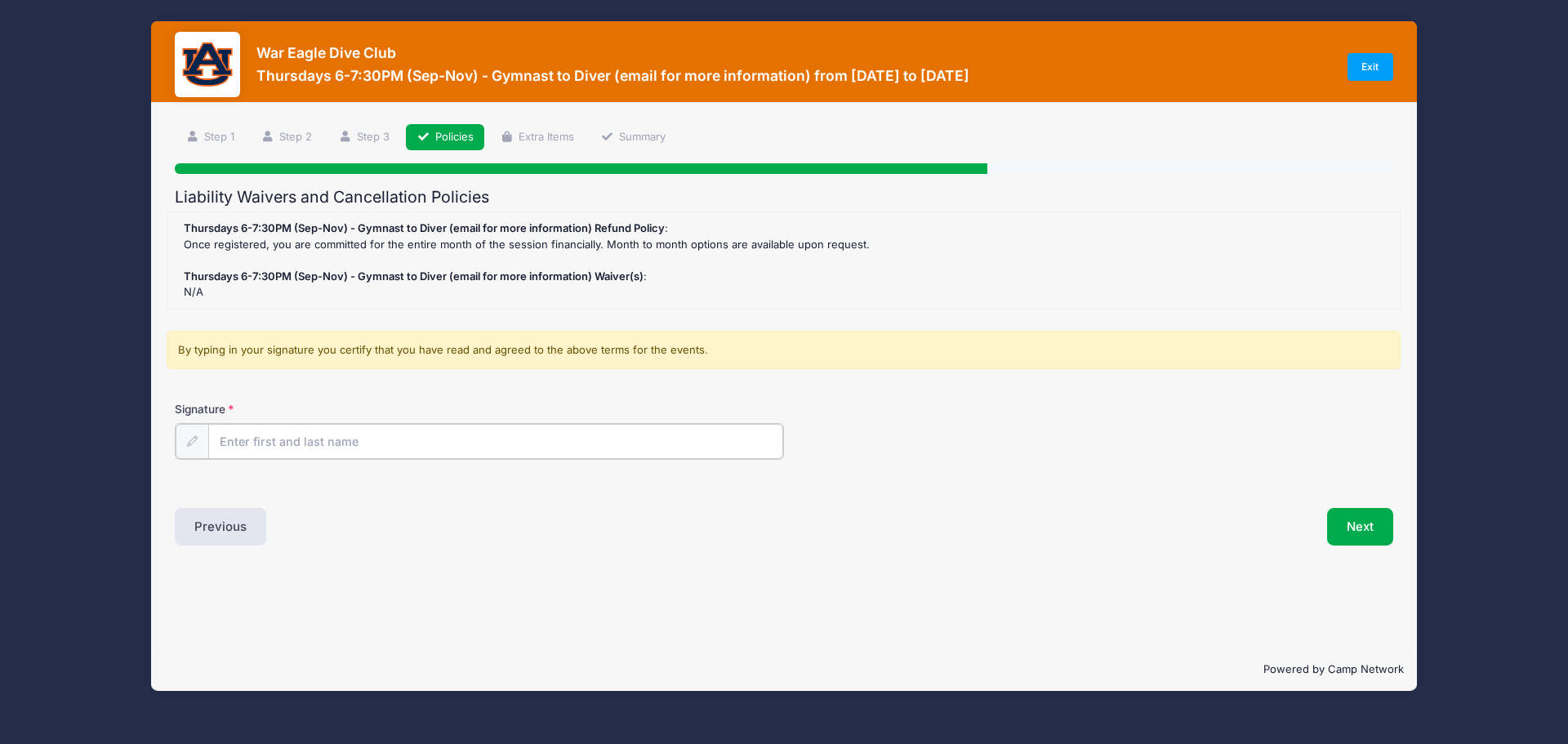
click at [297, 431] on input "Signature" at bounding box center [496, 440] width 575 height 35
type input "Paul Dimick"
click at [1330, 518] on button "Next" at bounding box center [1360, 525] width 66 height 38
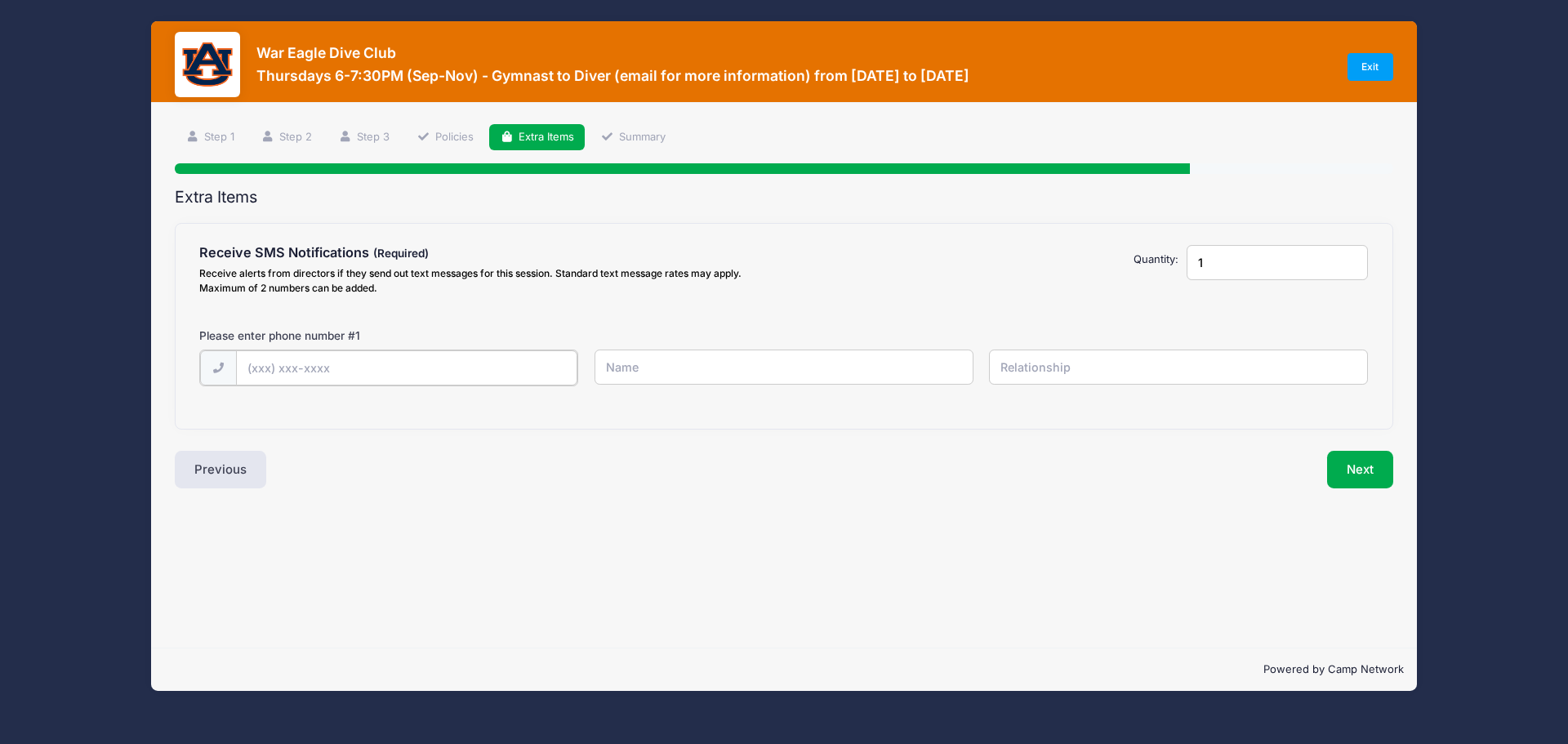
click at [373, 372] on input "text" at bounding box center [407, 367] width 342 height 35
type input "(267) 218-3600"
type input "Paul"
type input "Father"
click at [1232, 261] on input "1" at bounding box center [1277, 262] width 181 height 35
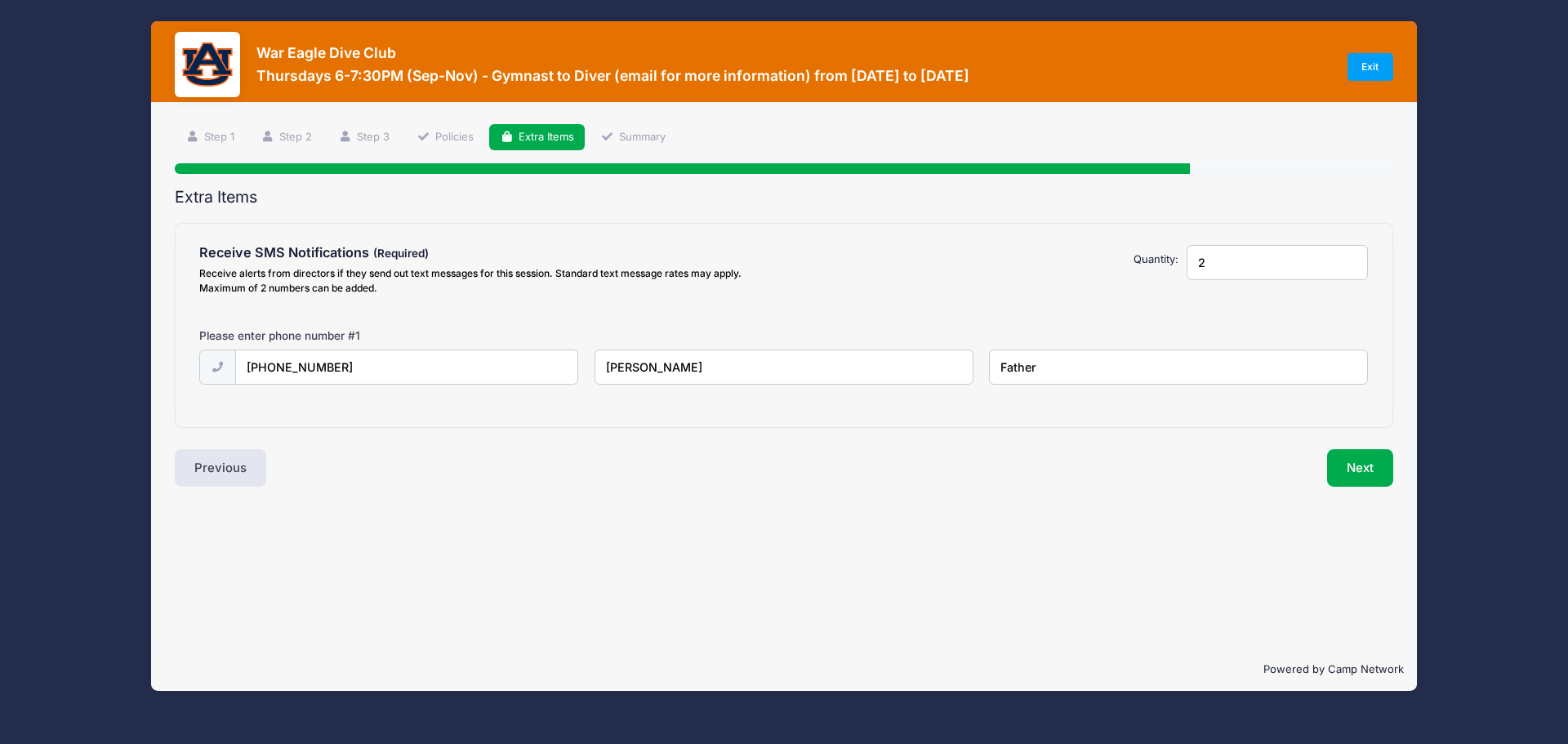
type input "2"
click at [1347, 259] on input "2" at bounding box center [1277, 262] width 181 height 35
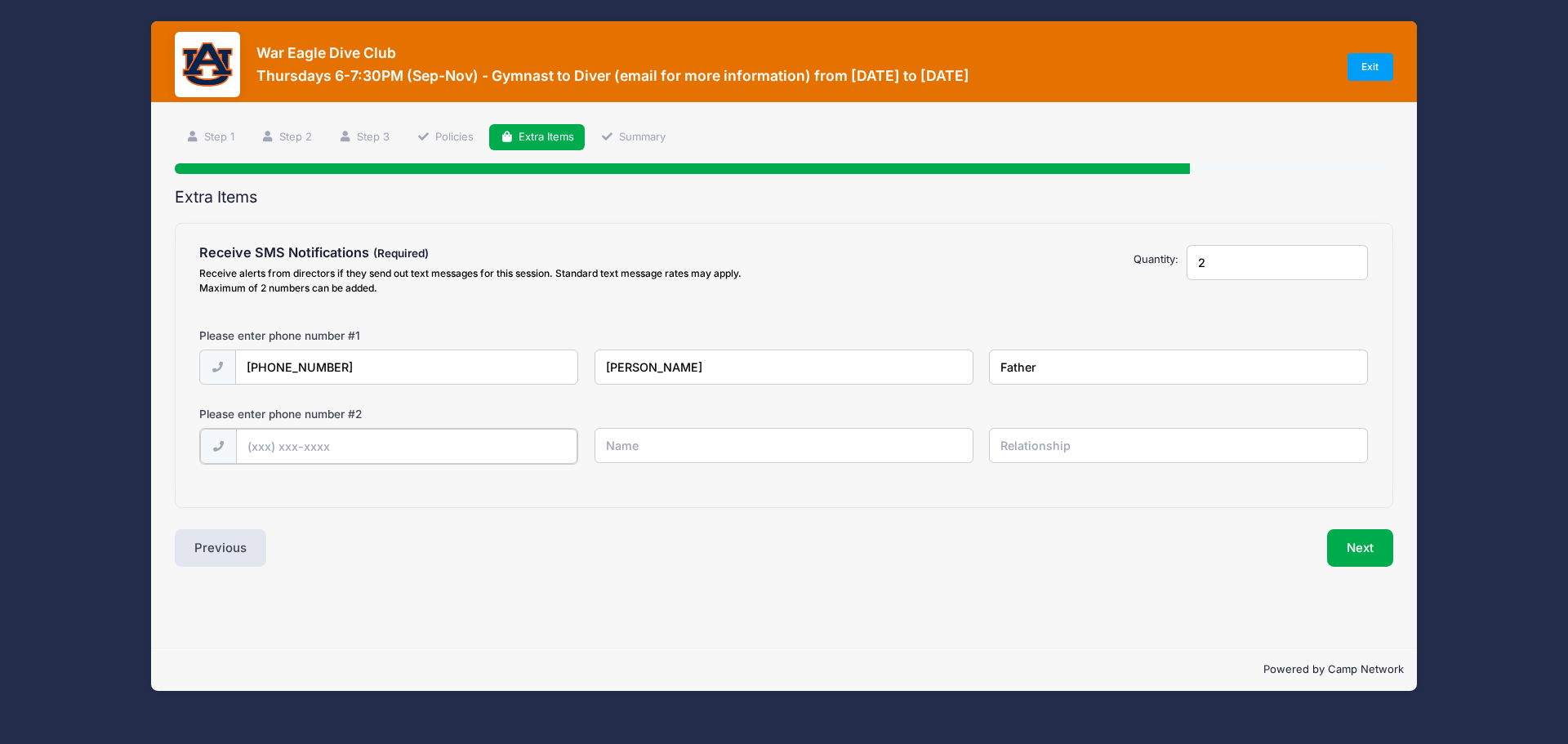
click at [342, 437] on input "text" at bounding box center [407, 446] width 342 height 35
type input "(334) 740-6488"
click at [667, 444] on input "text" at bounding box center [784, 445] width 379 height 35
type input "Madison"
type input "Participant"
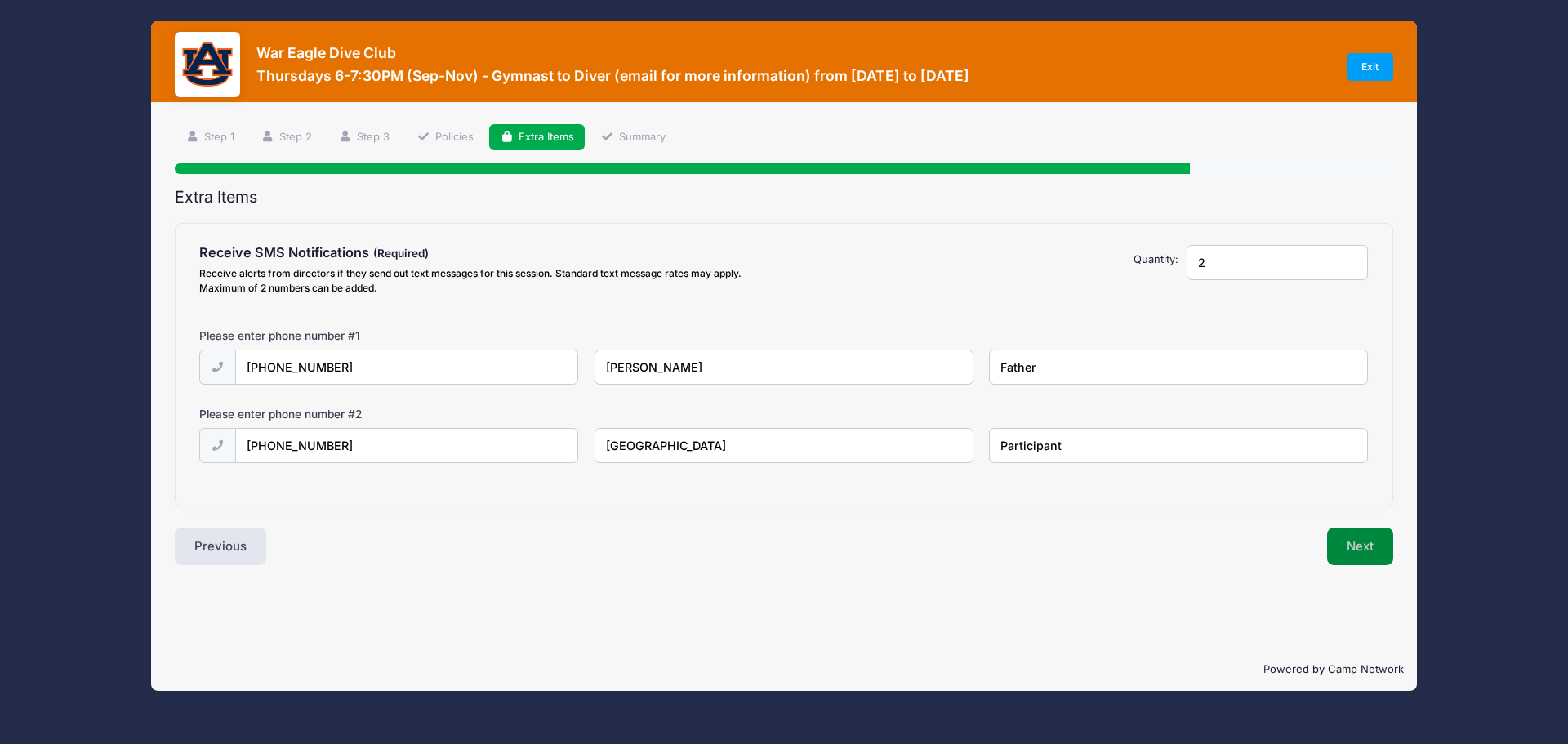
click at [1358, 547] on button "Next" at bounding box center [1360, 546] width 66 height 38
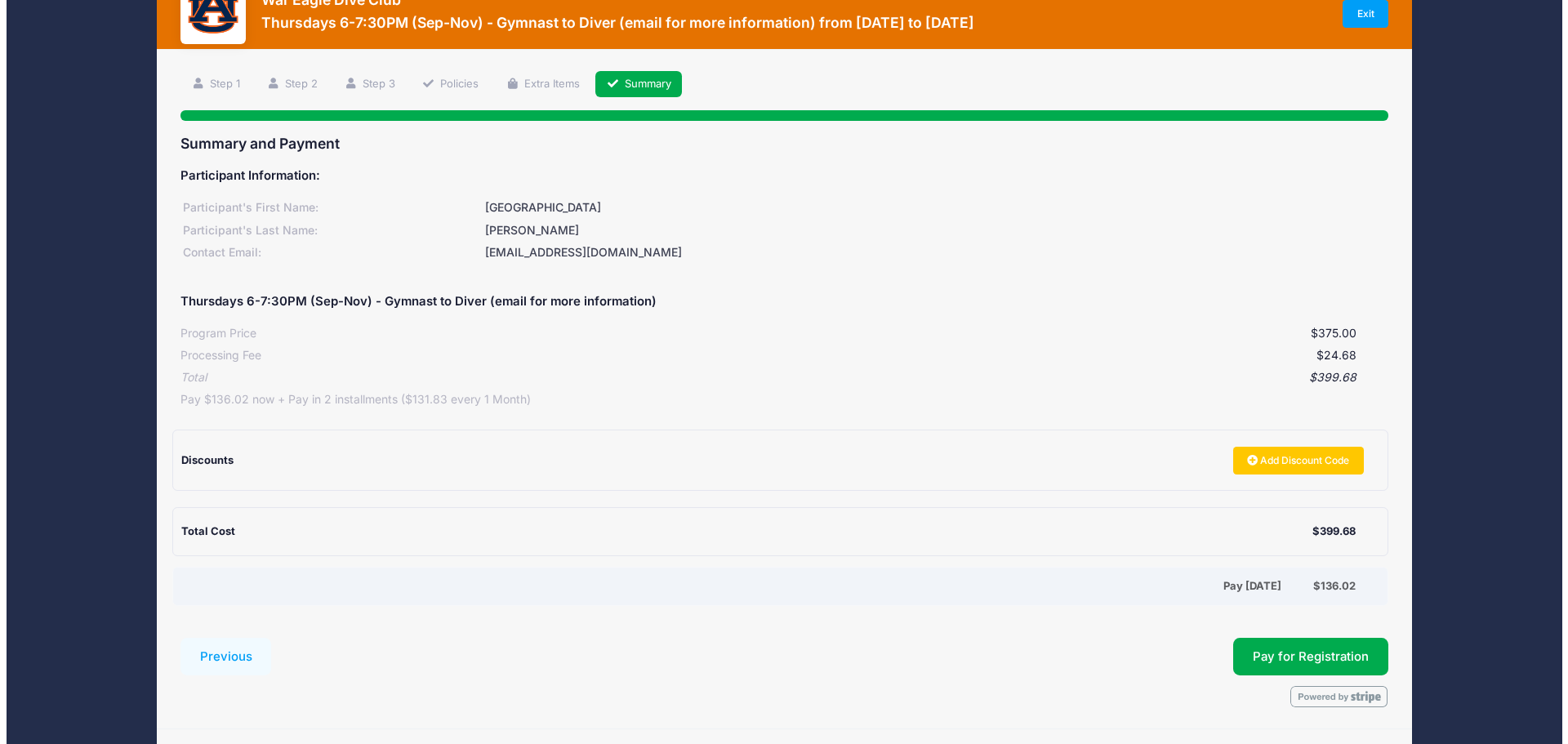
scroll to position [82, 0]
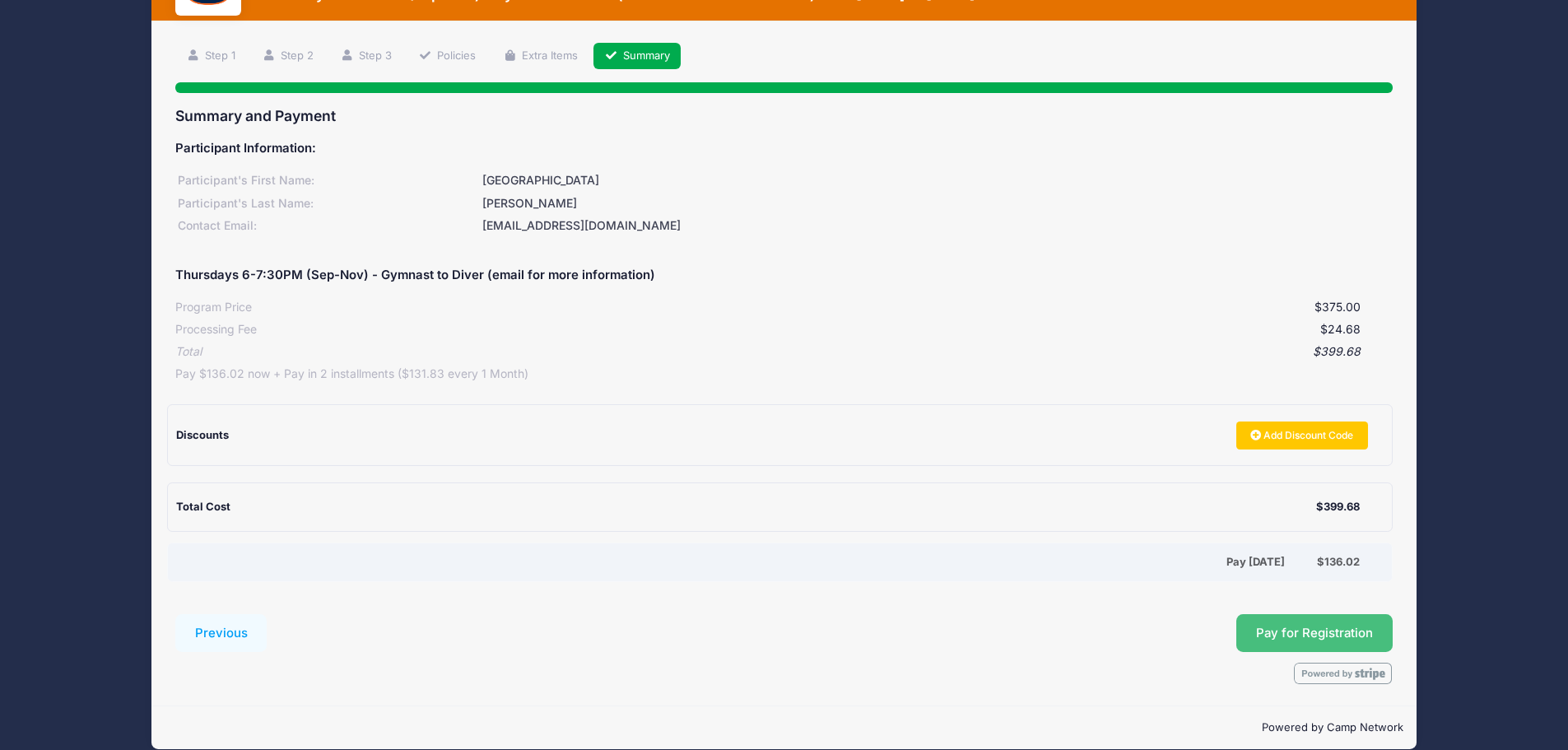
click at [1314, 637] on span "Pay for Registration" at bounding box center [1315, 633] width 117 height 15
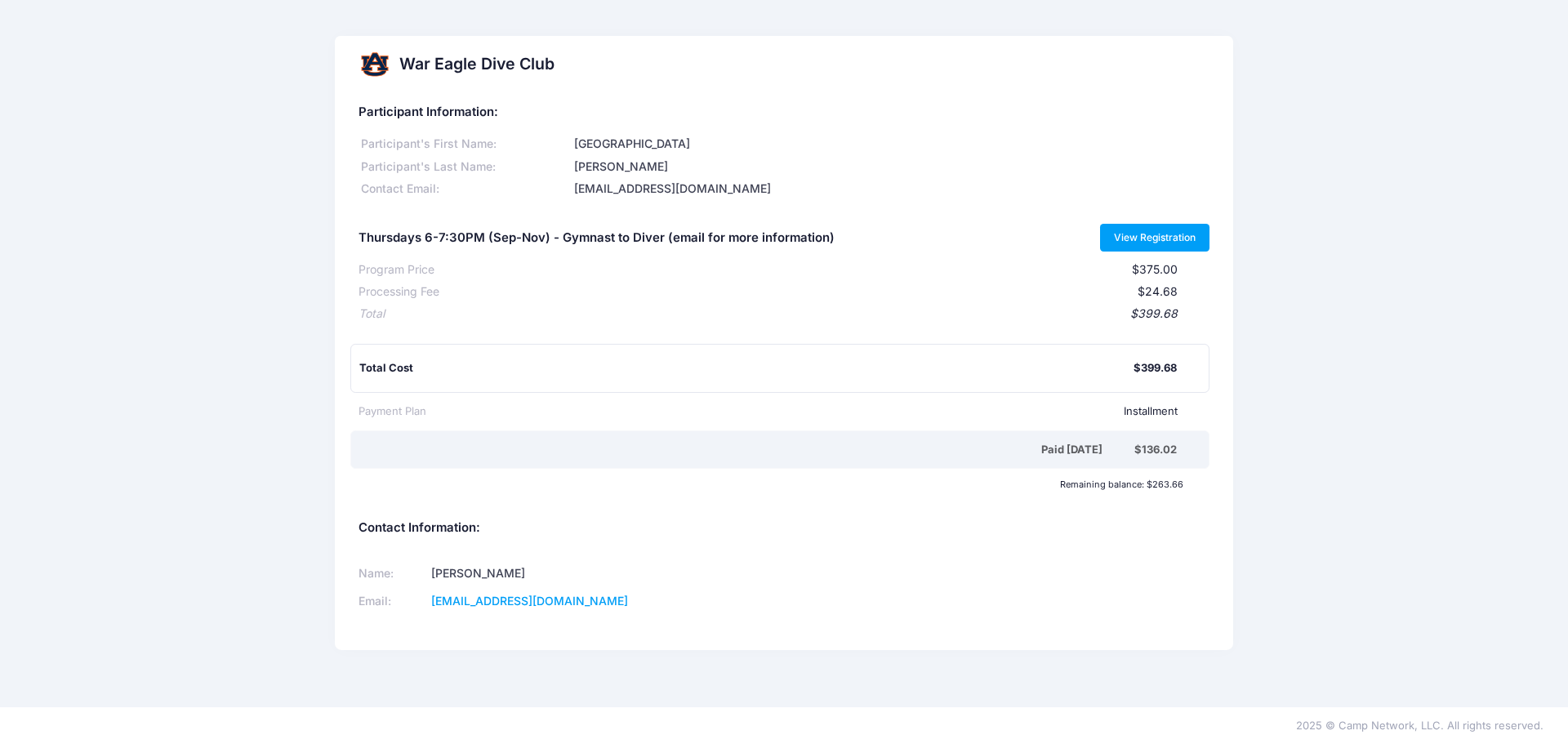
click at [1199, 249] on link "View Registration" at bounding box center [1155, 237] width 110 height 28
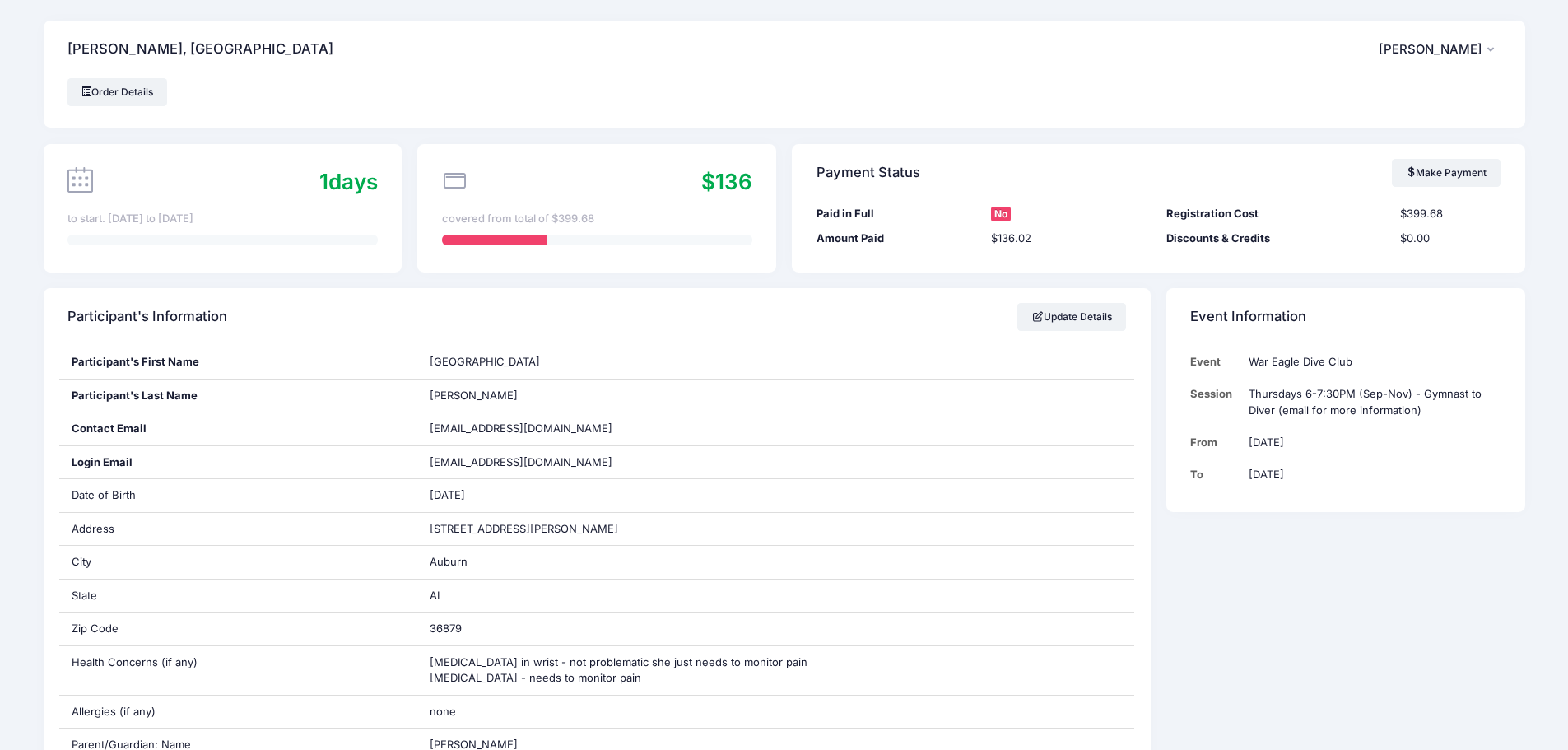
click at [1495, 42] on button "PD Paul Dimixk" at bounding box center [1440, 50] width 123 height 38
click at [1428, 91] on link "My Account" at bounding box center [1398, 94] width 190 height 31
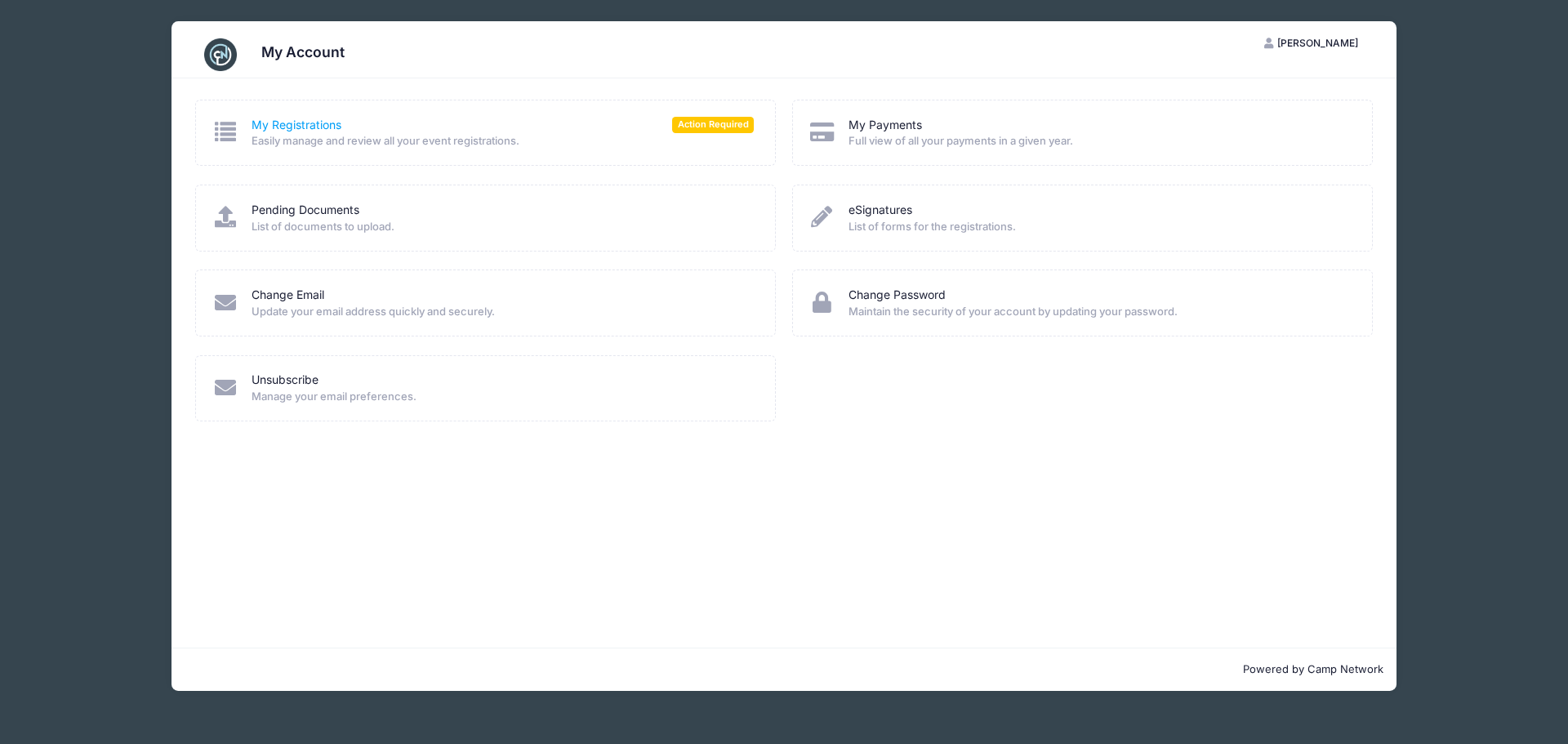
click at [288, 128] on link "My Registrations" at bounding box center [296, 125] width 90 height 17
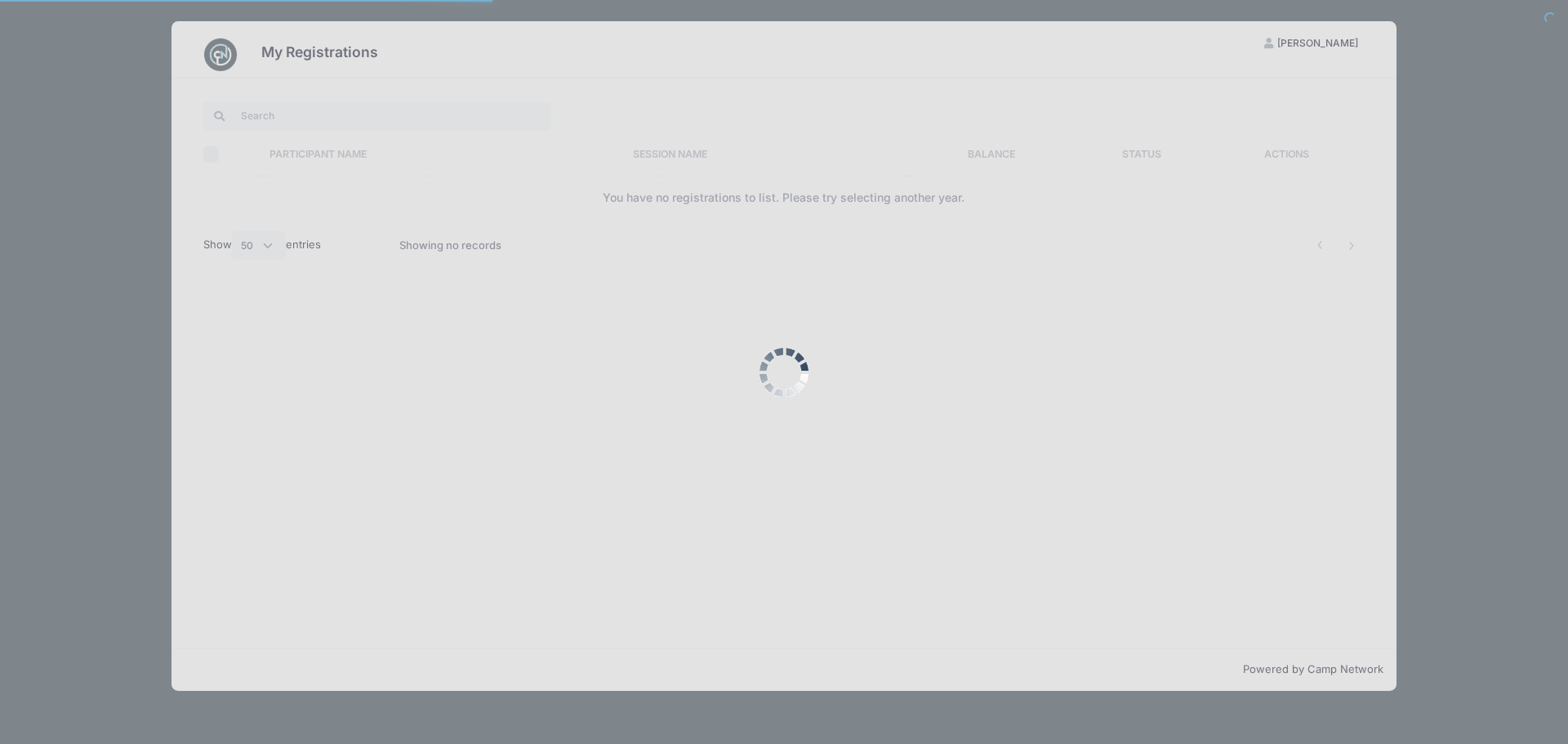
select select "50"
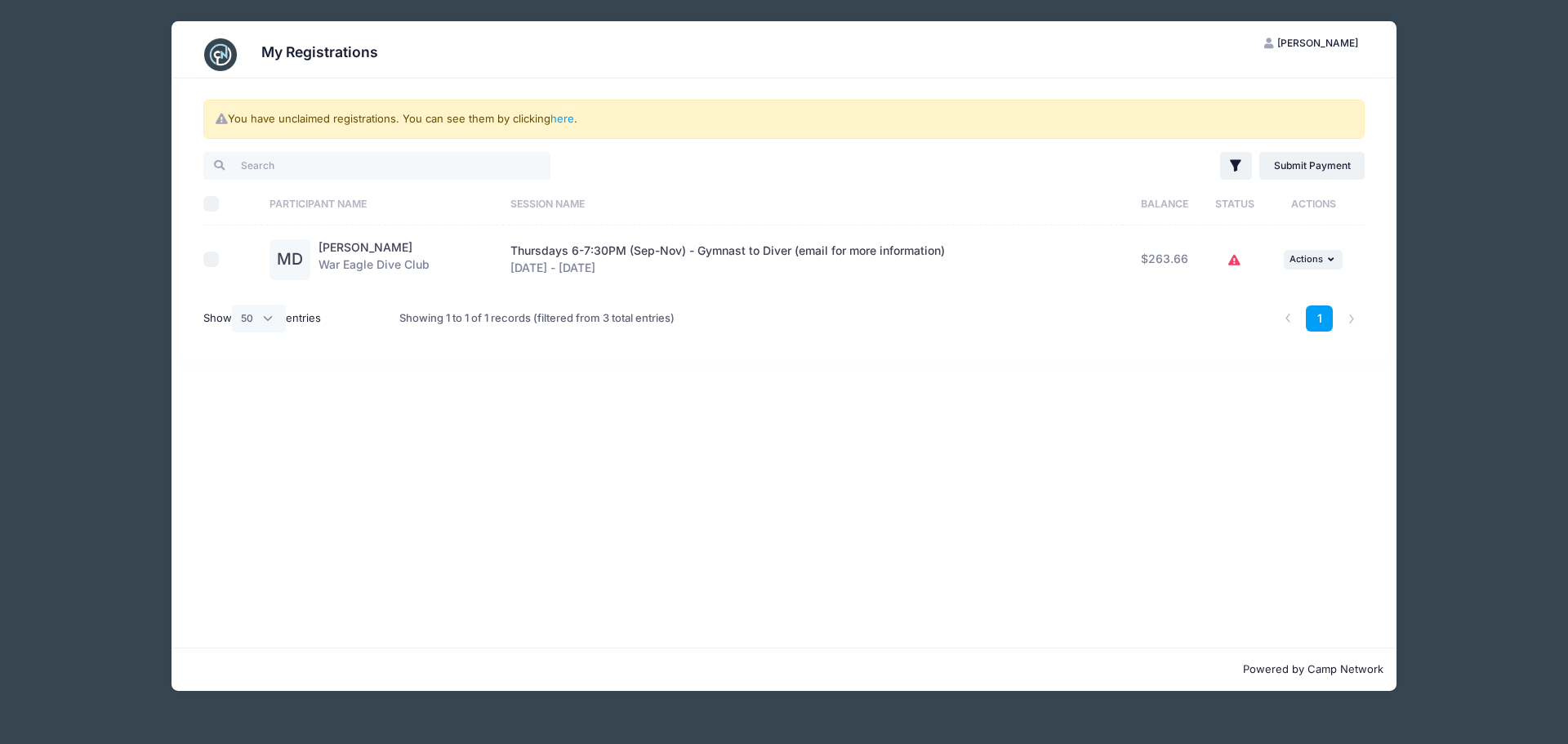
click at [1337, 46] on span "[PERSON_NAME]" at bounding box center [1317, 43] width 81 height 13
click at [1271, 79] on link "My Account" at bounding box center [1271, 83] width 188 height 31
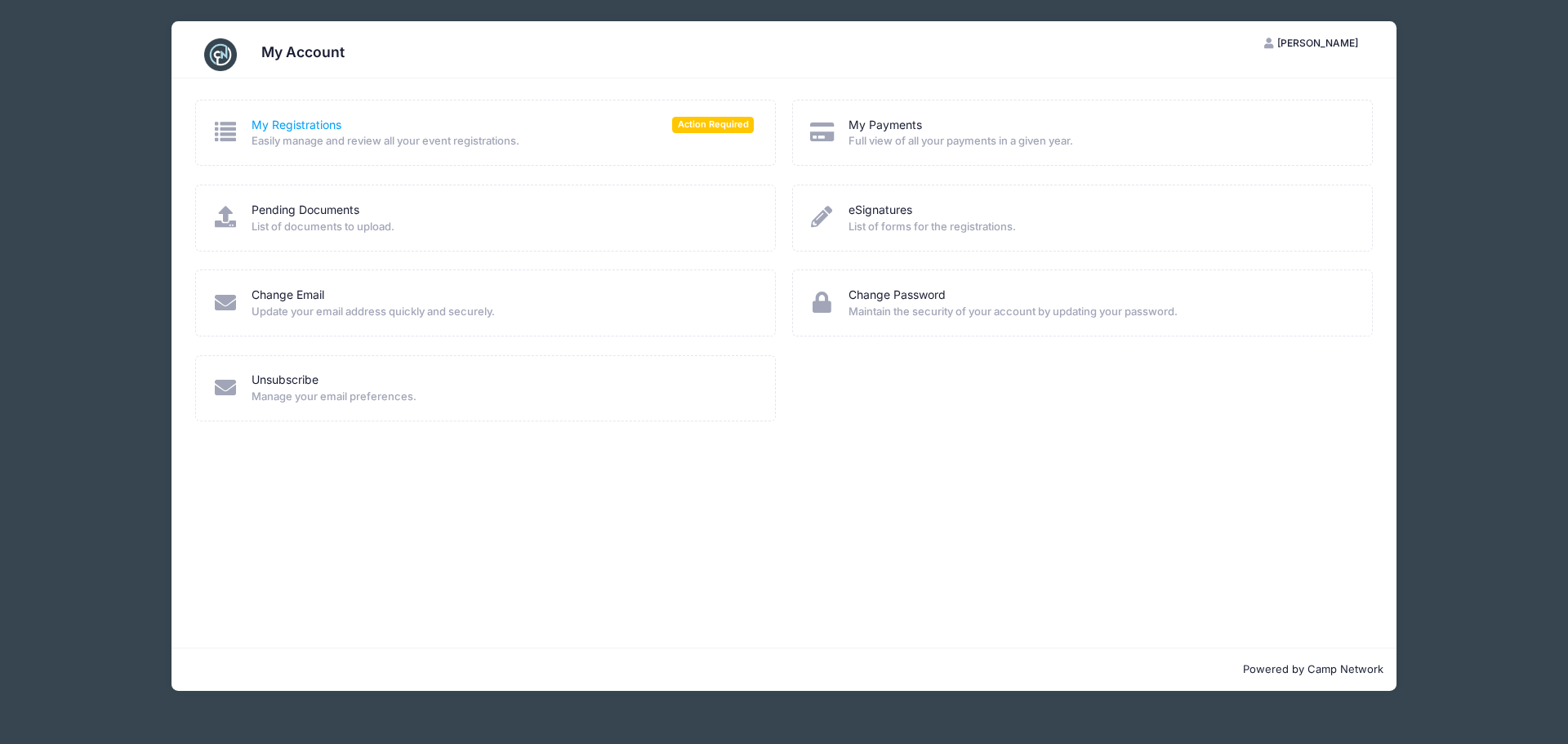
click at [292, 129] on link "My Registrations" at bounding box center [296, 125] width 90 height 17
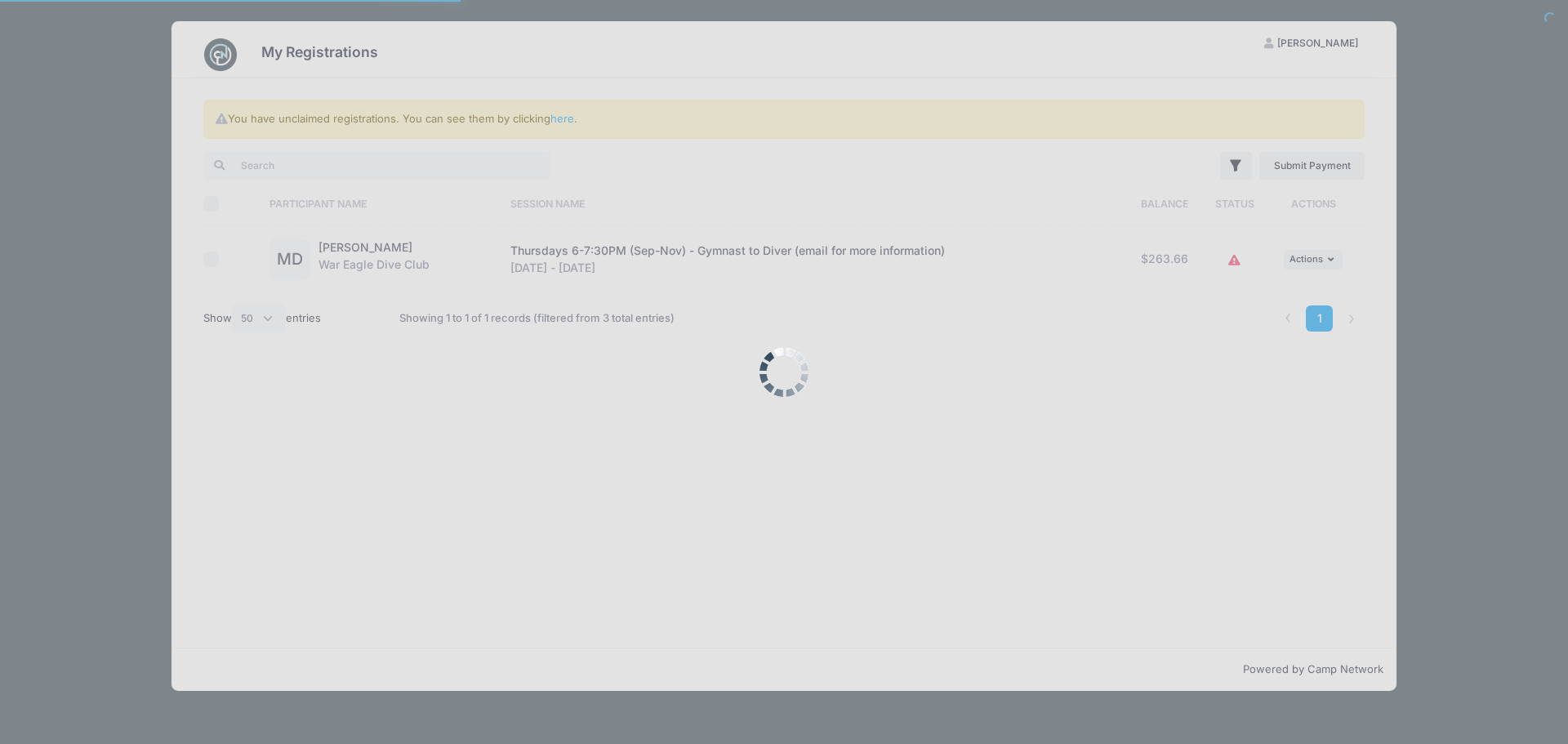
select select "50"
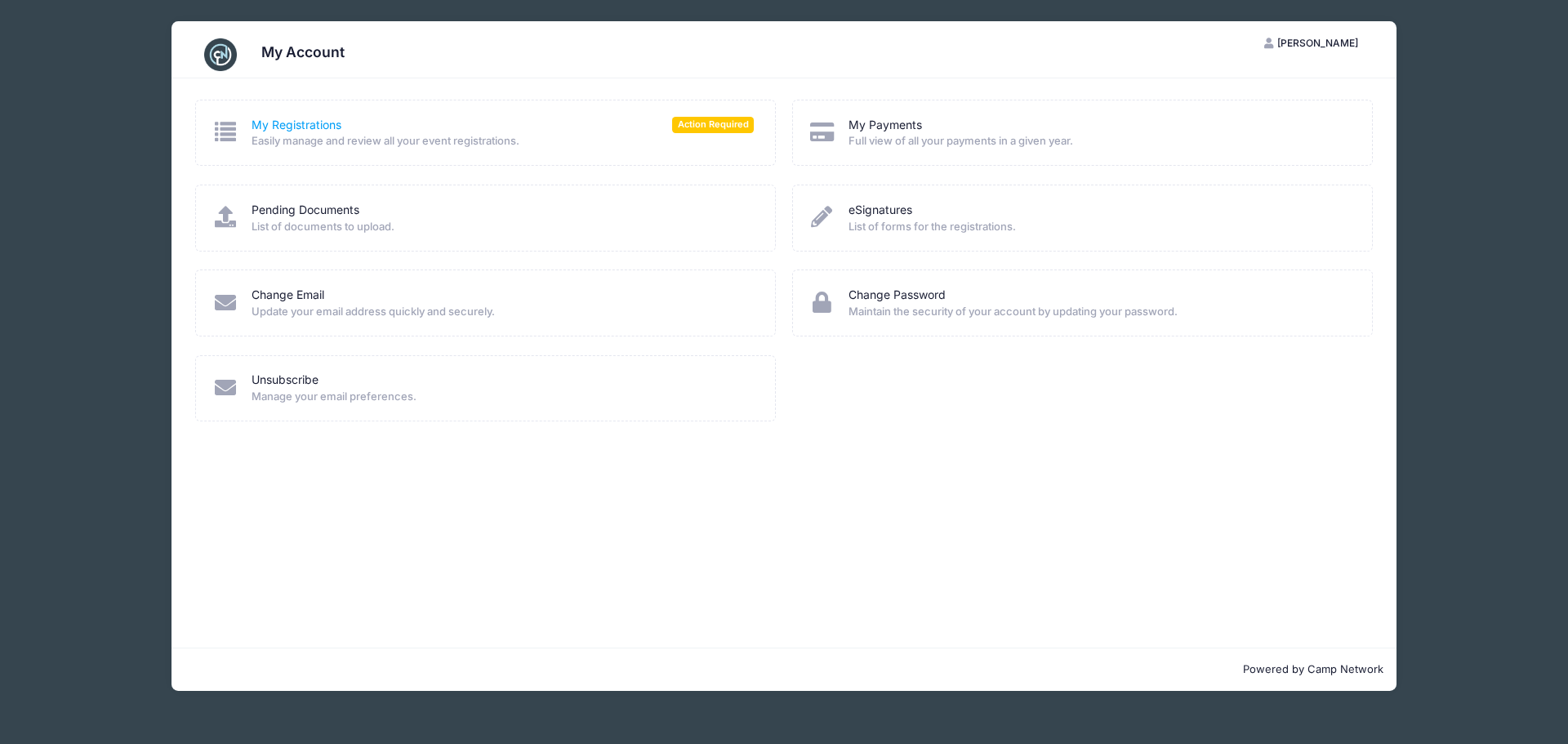
click at [285, 125] on link "My Registrations" at bounding box center [296, 125] width 90 height 17
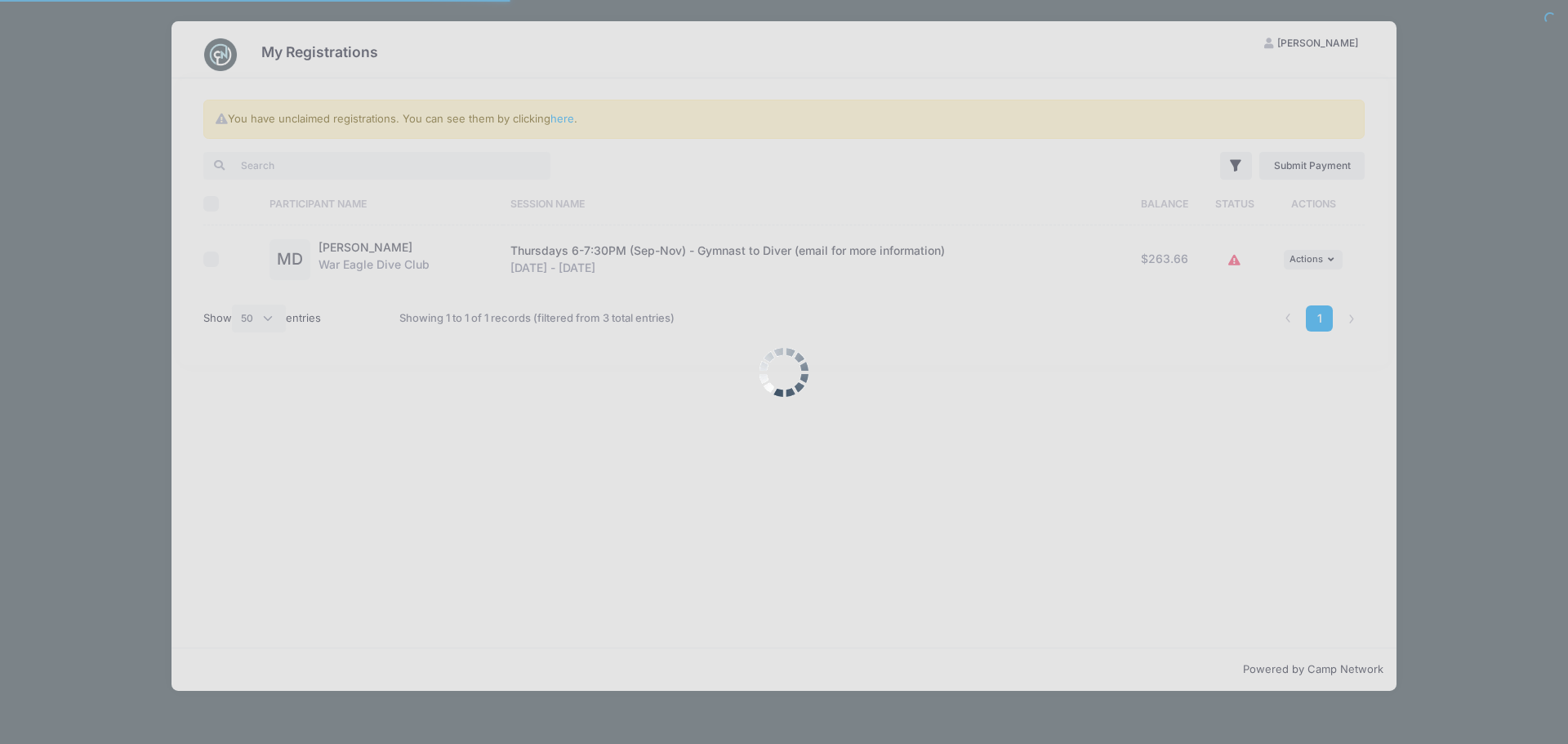
select select "50"
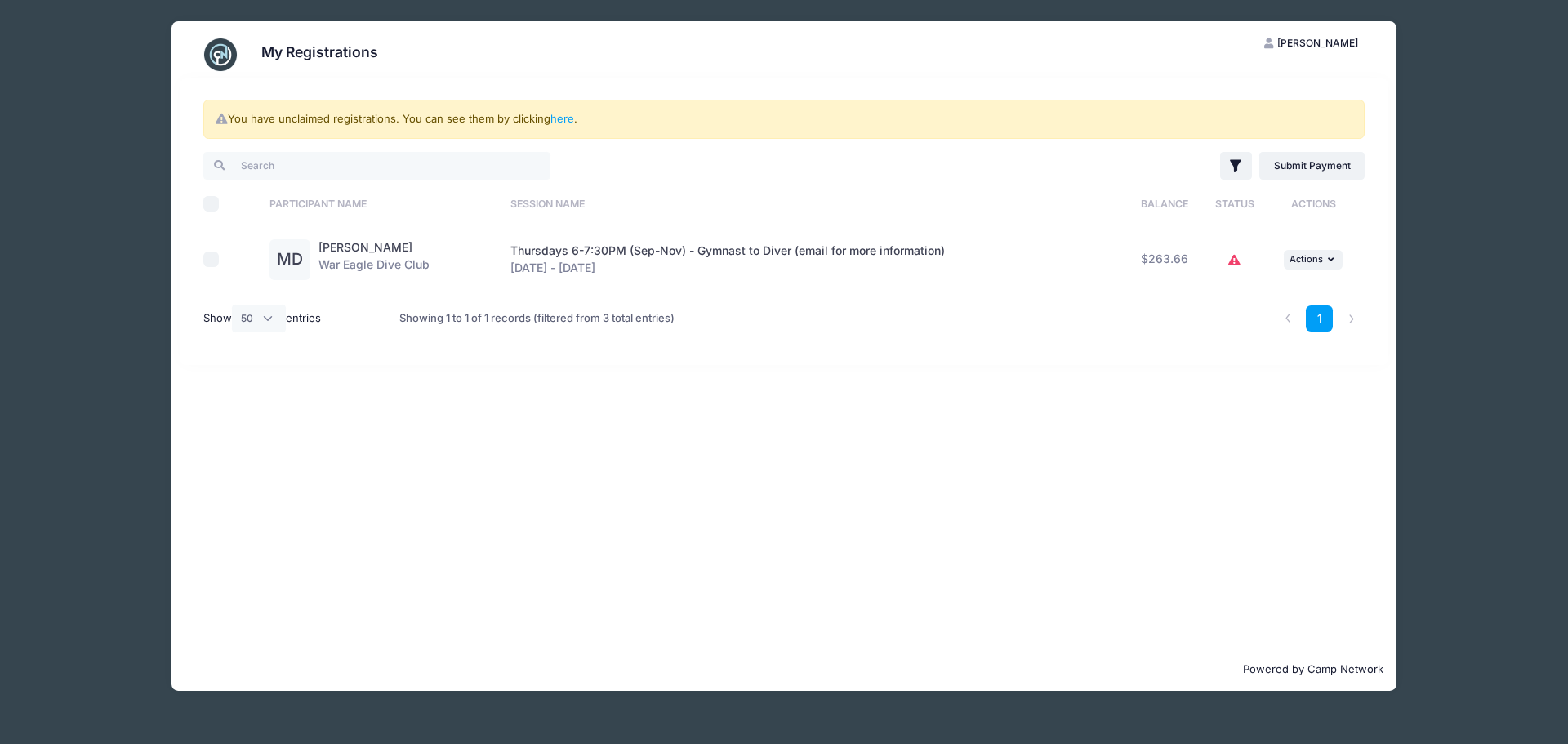
click at [1231, 260] on icon at bounding box center [1235, 260] width 14 height 0
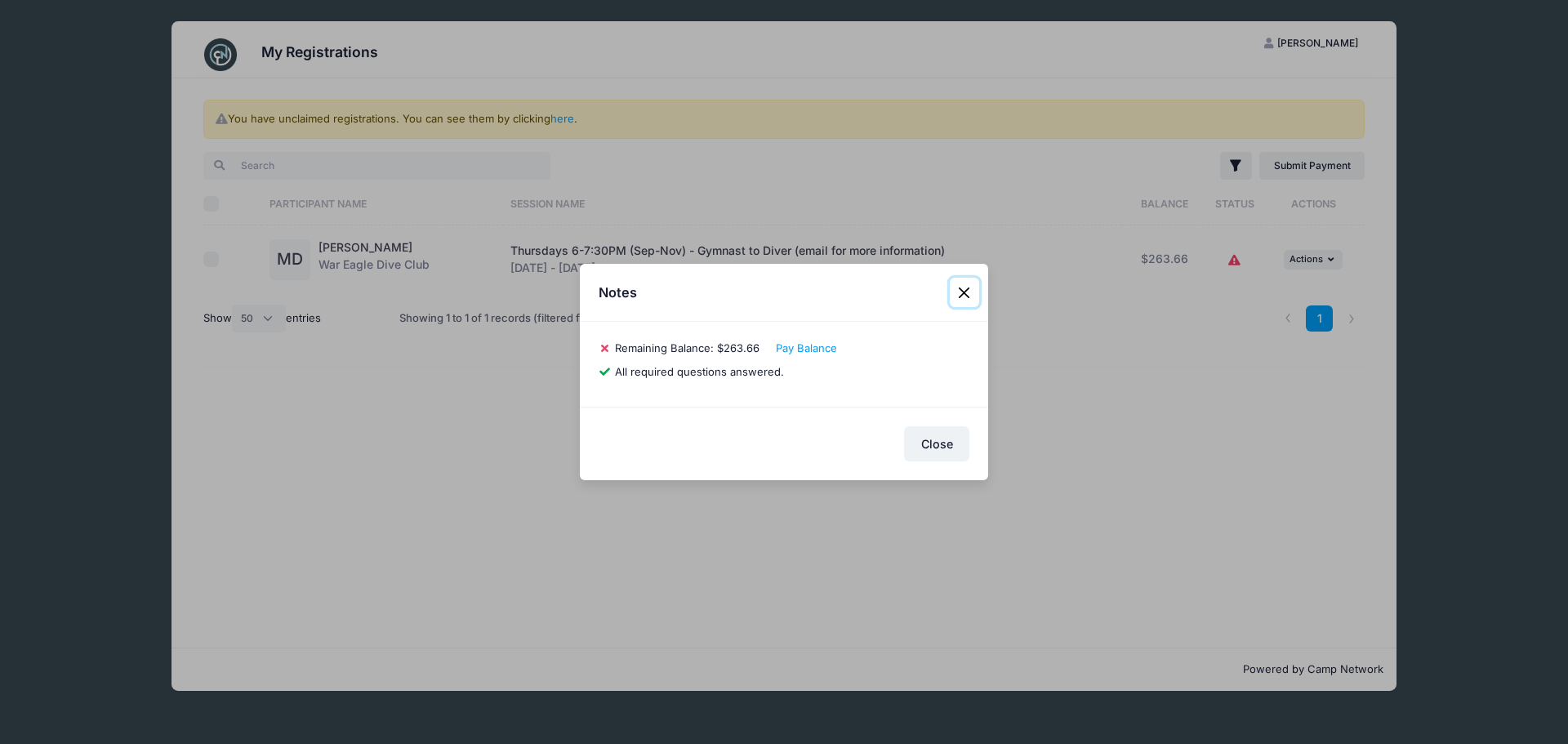
click at [957, 294] on button "Close" at bounding box center [964, 292] width 30 height 30
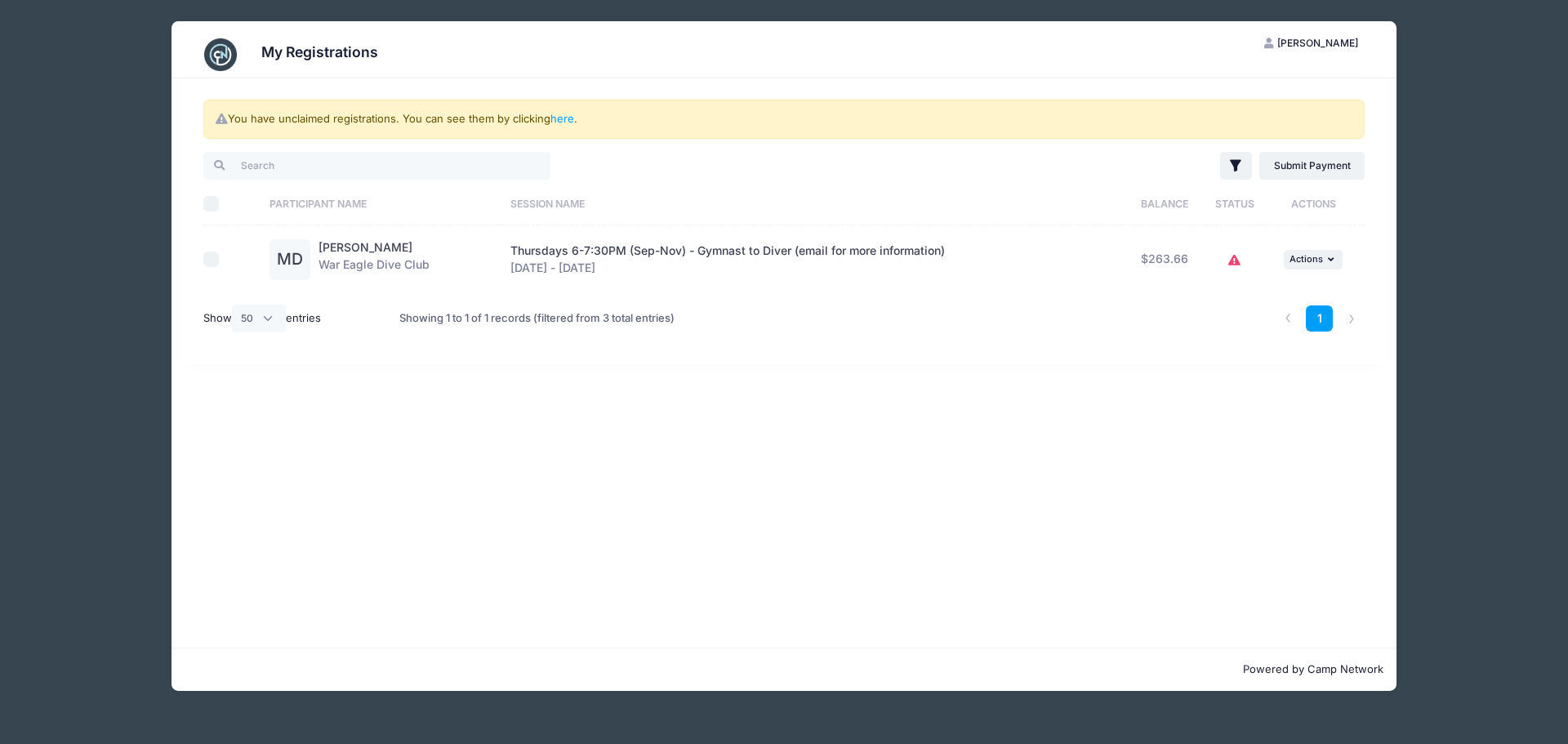
click at [1344, 40] on span "[PERSON_NAME]" at bounding box center [1317, 43] width 81 height 13
click at [1246, 82] on link "My Account" at bounding box center [1271, 83] width 188 height 31
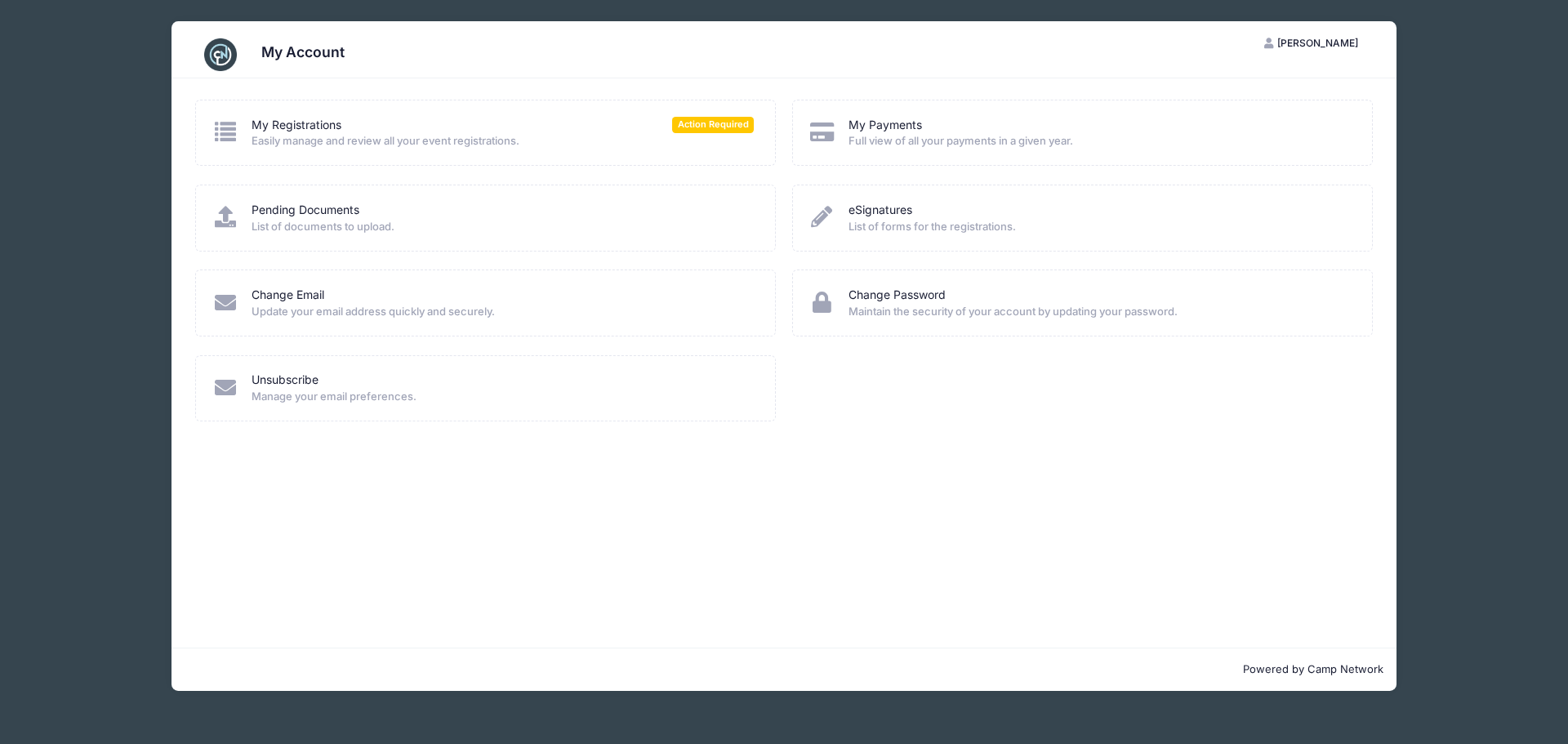
click at [206, 59] on img at bounding box center [221, 55] width 32 height 32
click at [1346, 48] on span "[PERSON_NAME]" at bounding box center [1317, 43] width 81 height 13
click at [1246, 83] on link "My Account" at bounding box center [1271, 83] width 188 height 31
